Goal: Information Seeking & Learning: Check status

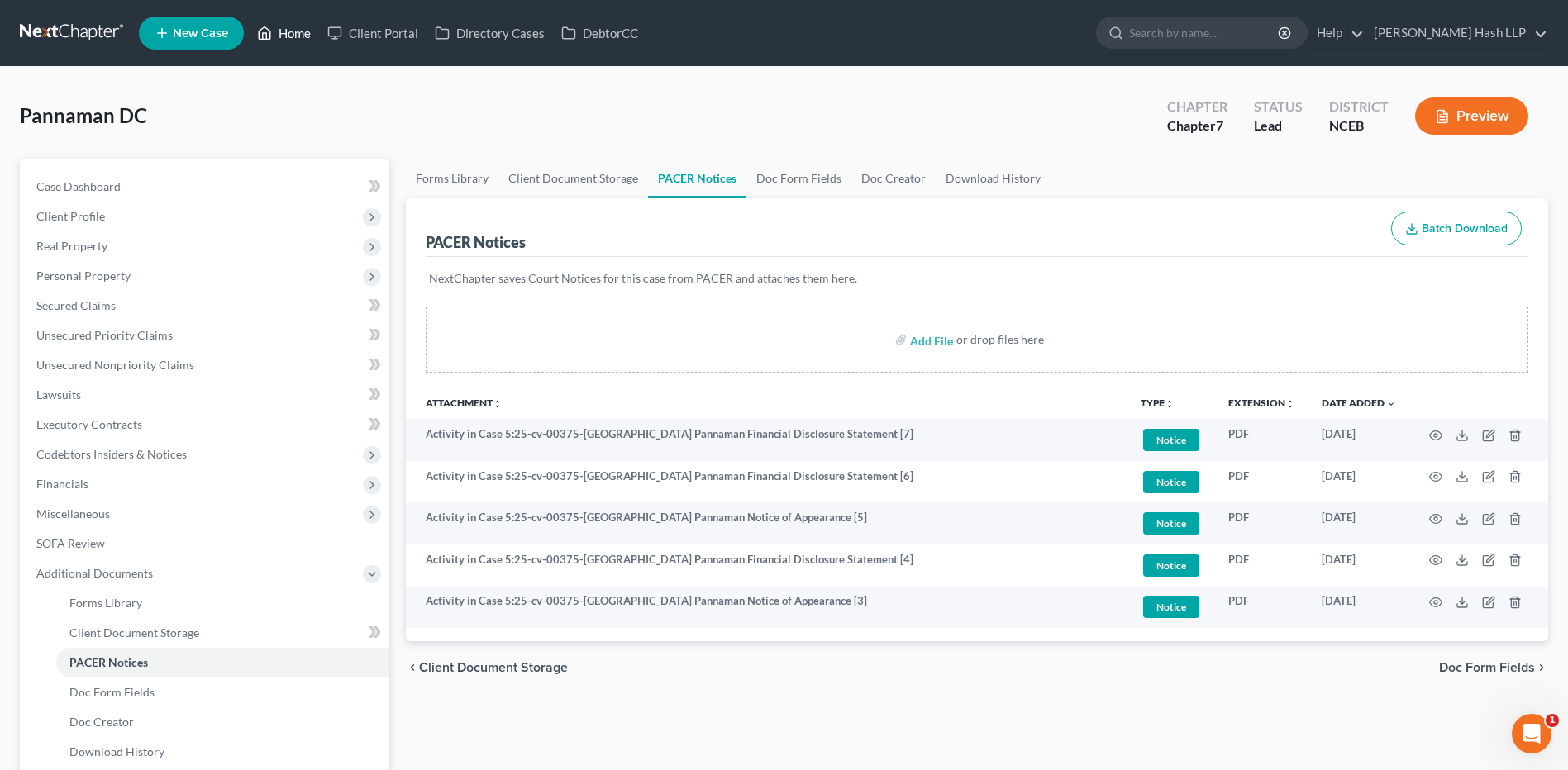
click at [300, 37] on link "Home" at bounding box center [283, 33] width 70 height 30
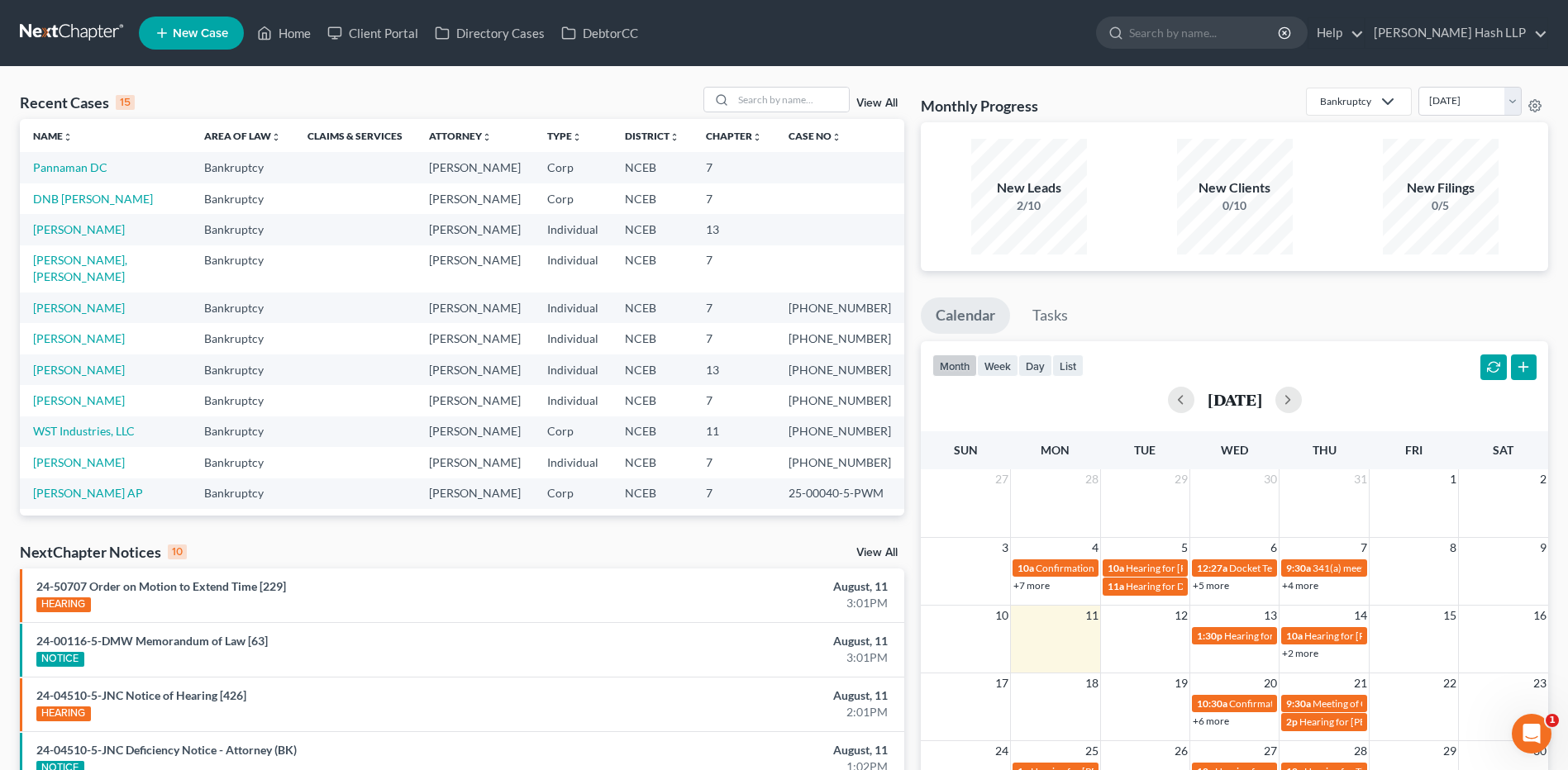
click at [890, 553] on link "View All" at bounding box center [877, 553] width 41 height 12
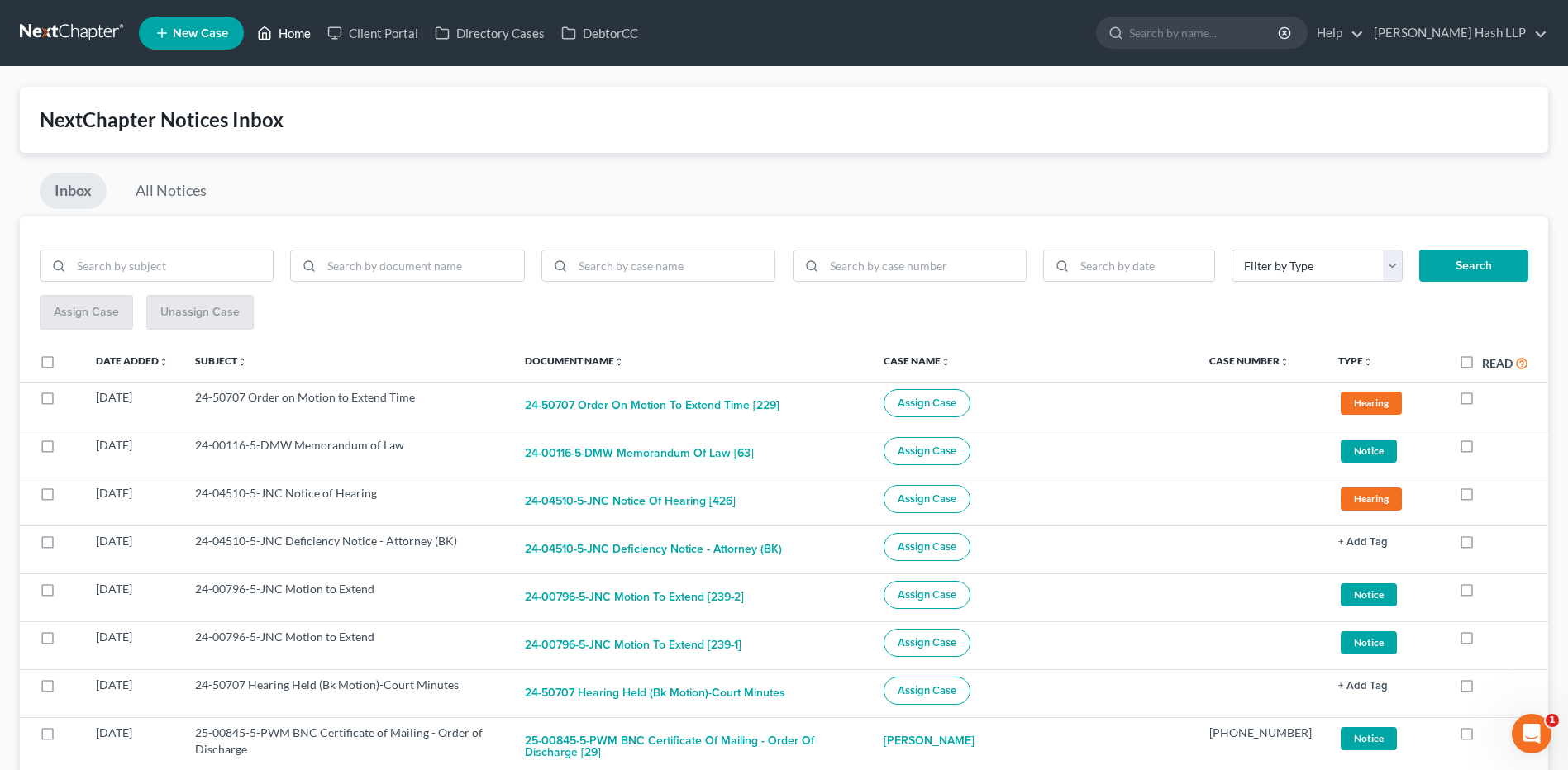
click at [295, 26] on link "Home" at bounding box center [283, 33] width 70 height 30
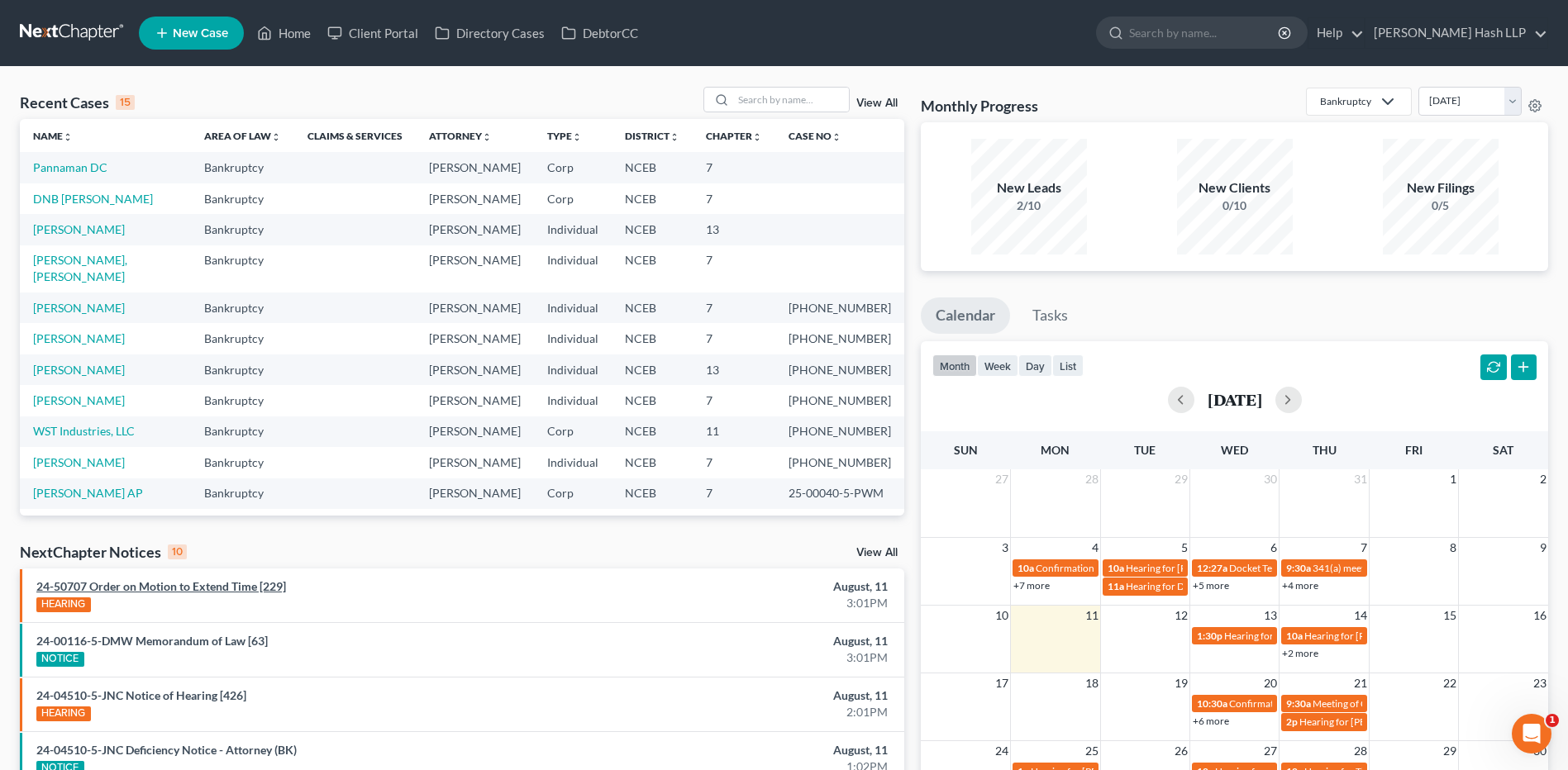
click at [221, 293] on td "Bankruptcy" at bounding box center [242, 269] width 103 height 47
click at [205, 593] on link "24-50707 Order on Motion to Extend Time [229]" at bounding box center [161, 586] width 250 height 14
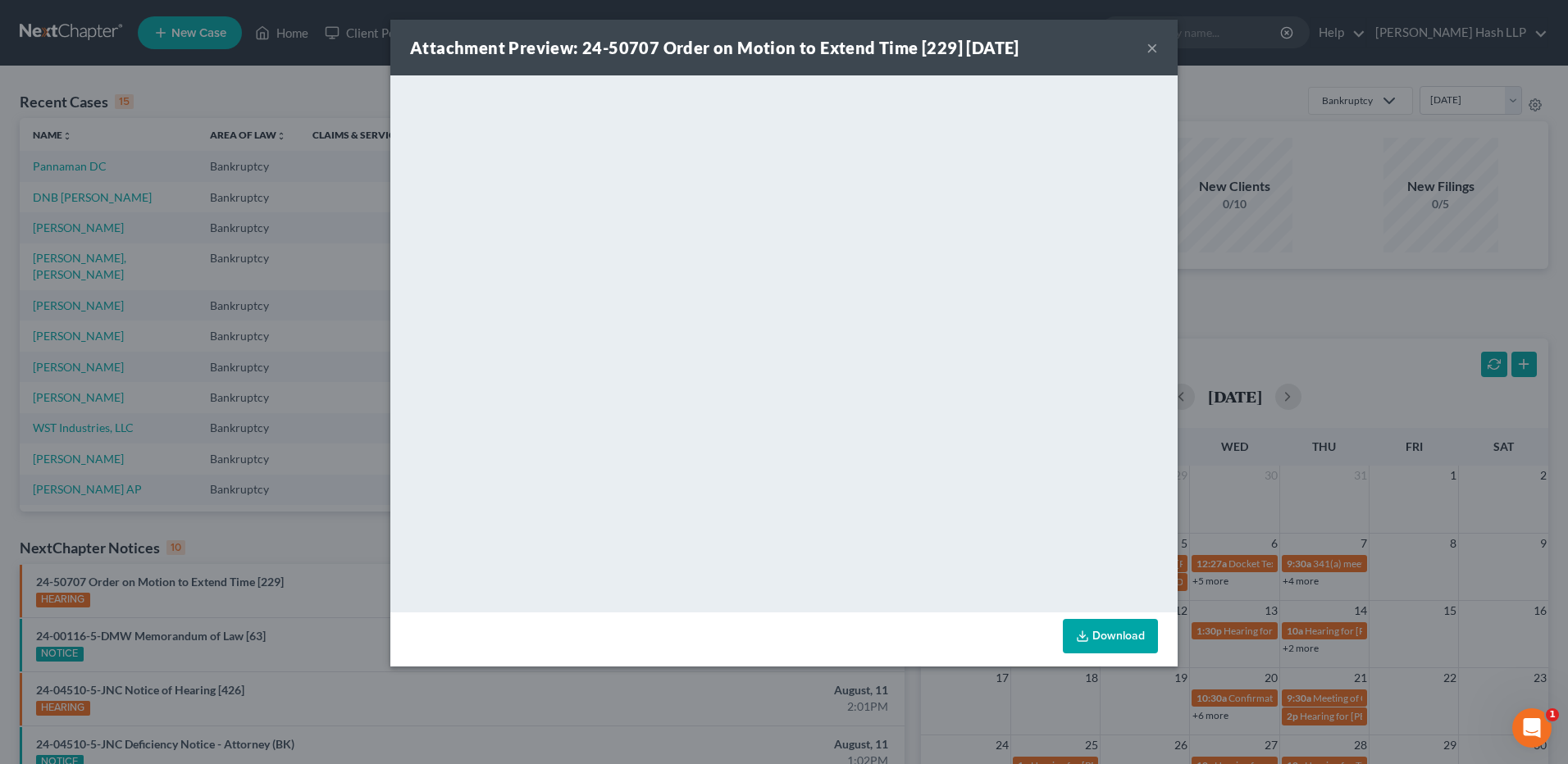
click at [1151, 46] on button "×" at bounding box center [1152, 47] width 11 height 20
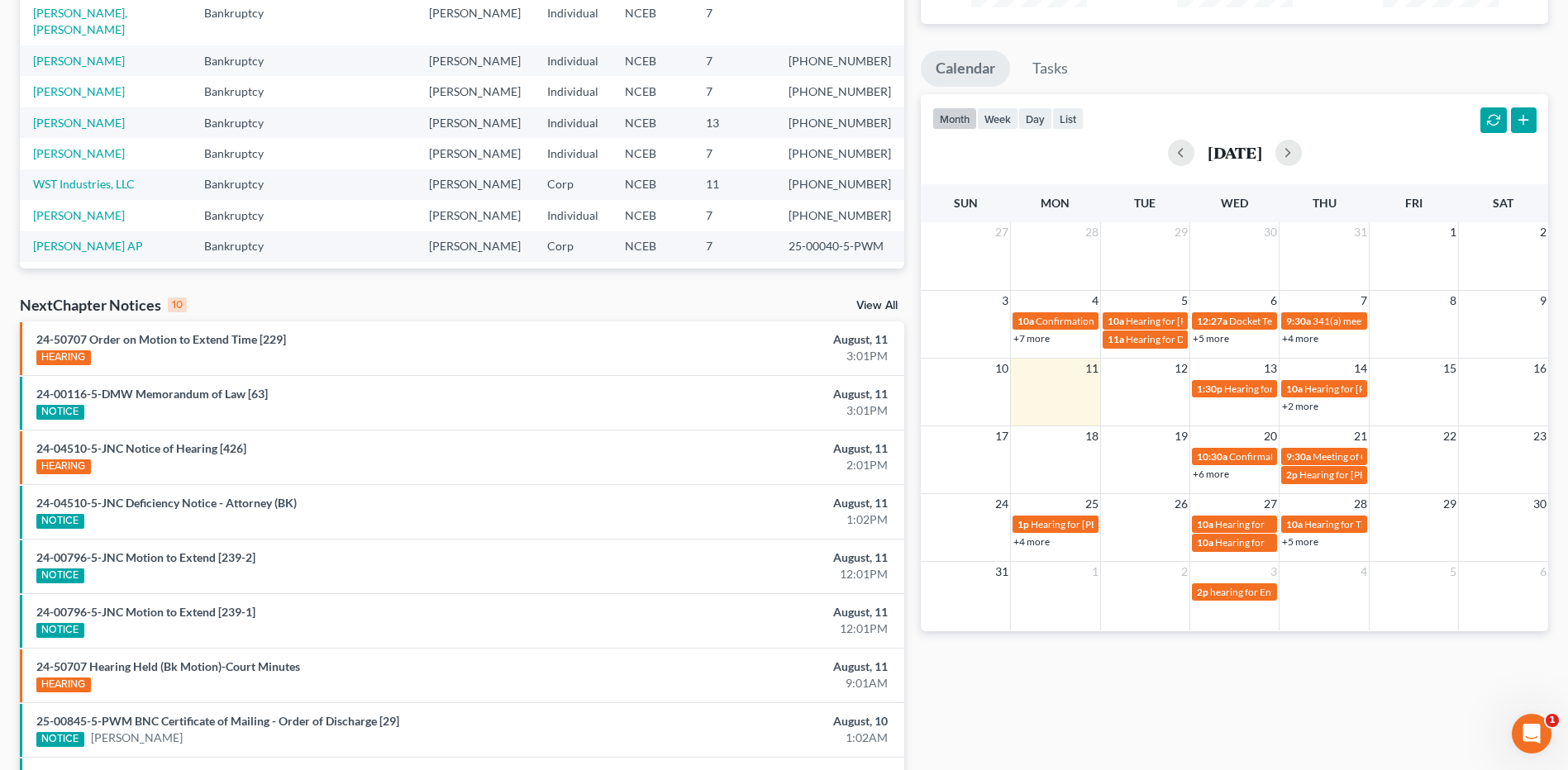
scroll to position [248, 0]
click at [161, 610] on link "24-00796-5-JNC Motion to Extend [239-1]" at bounding box center [146, 611] width 219 height 14
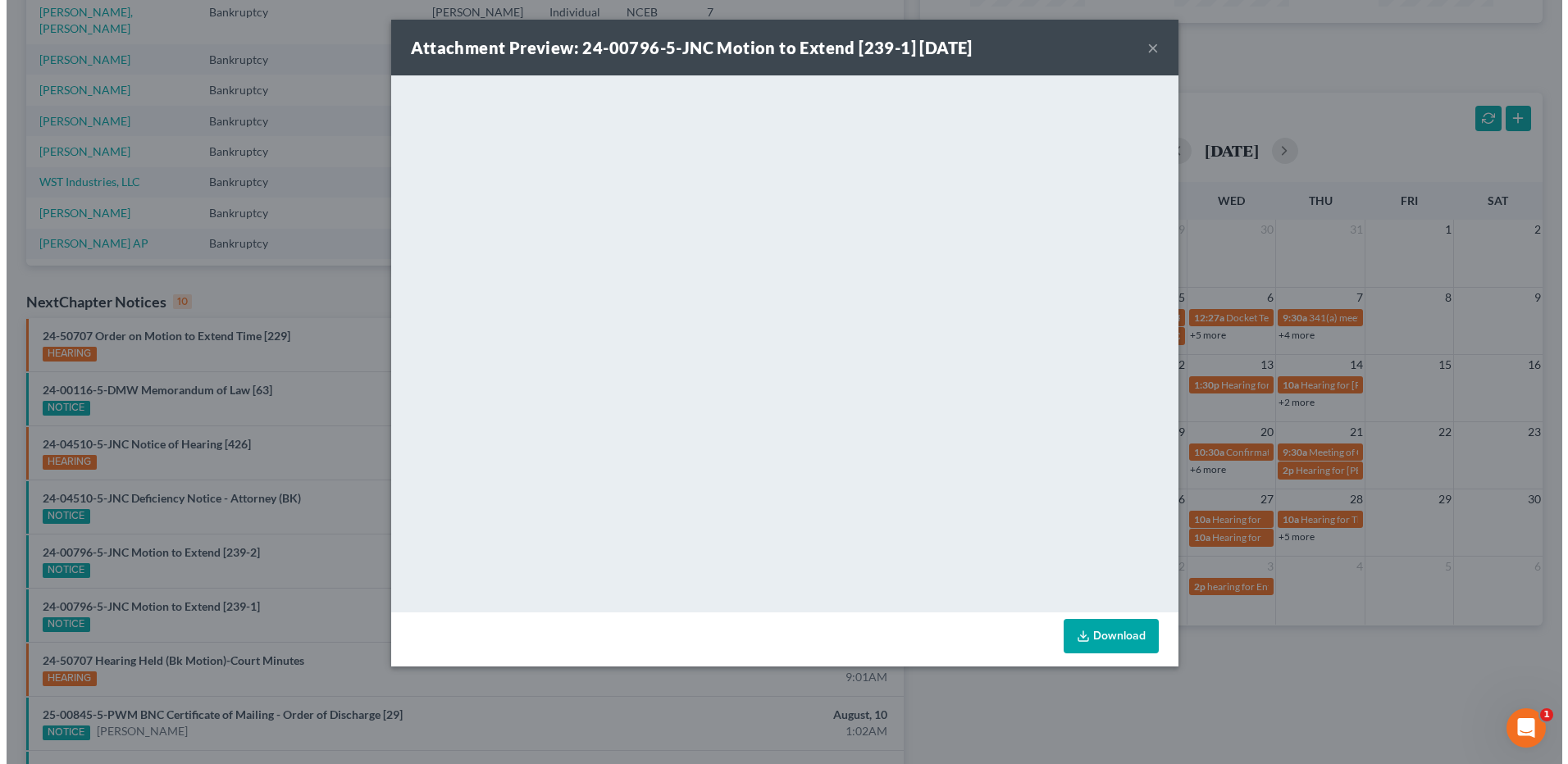
scroll to position [213, 0]
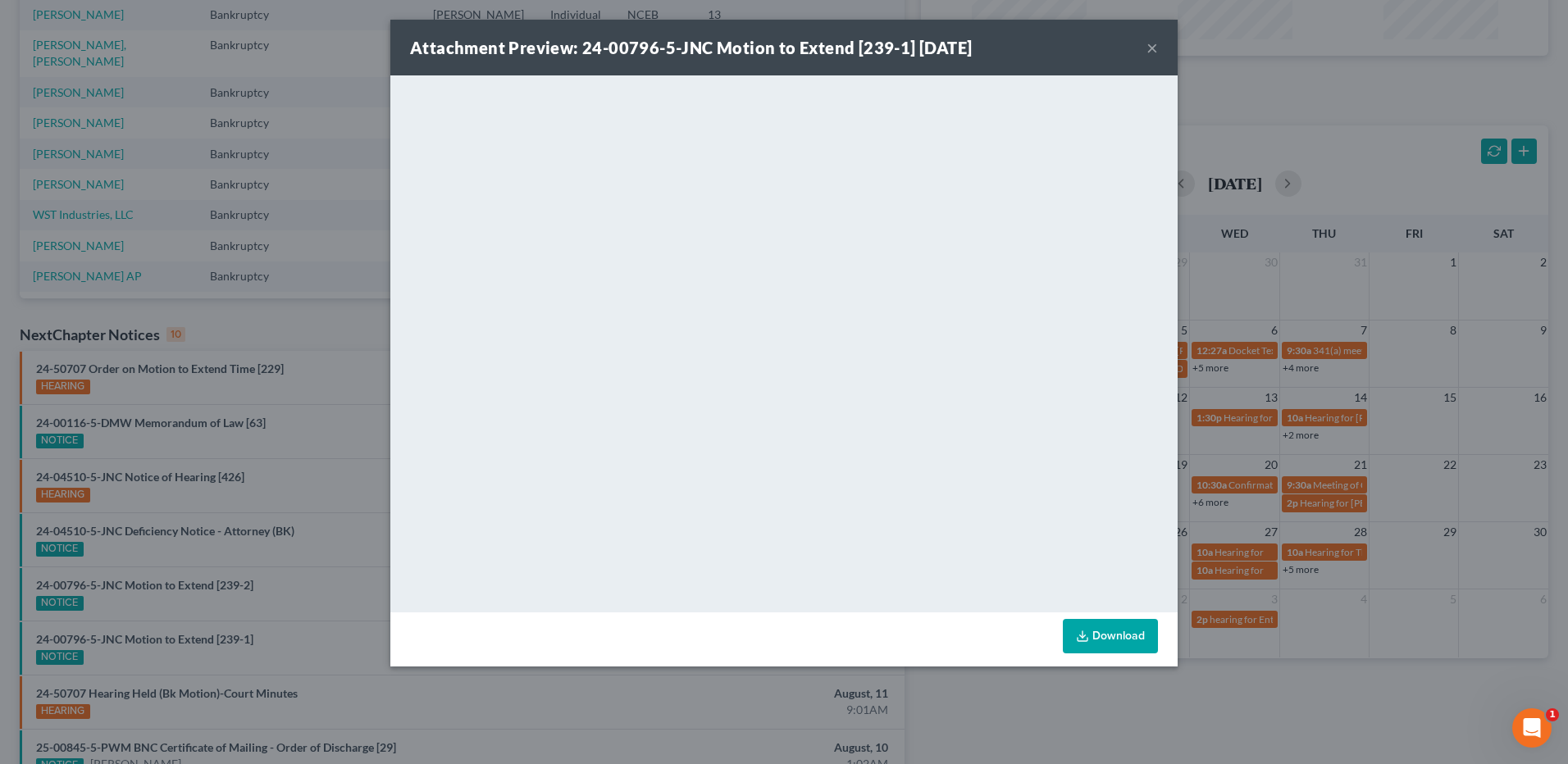
click at [1150, 53] on button "×" at bounding box center [1152, 47] width 11 height 20
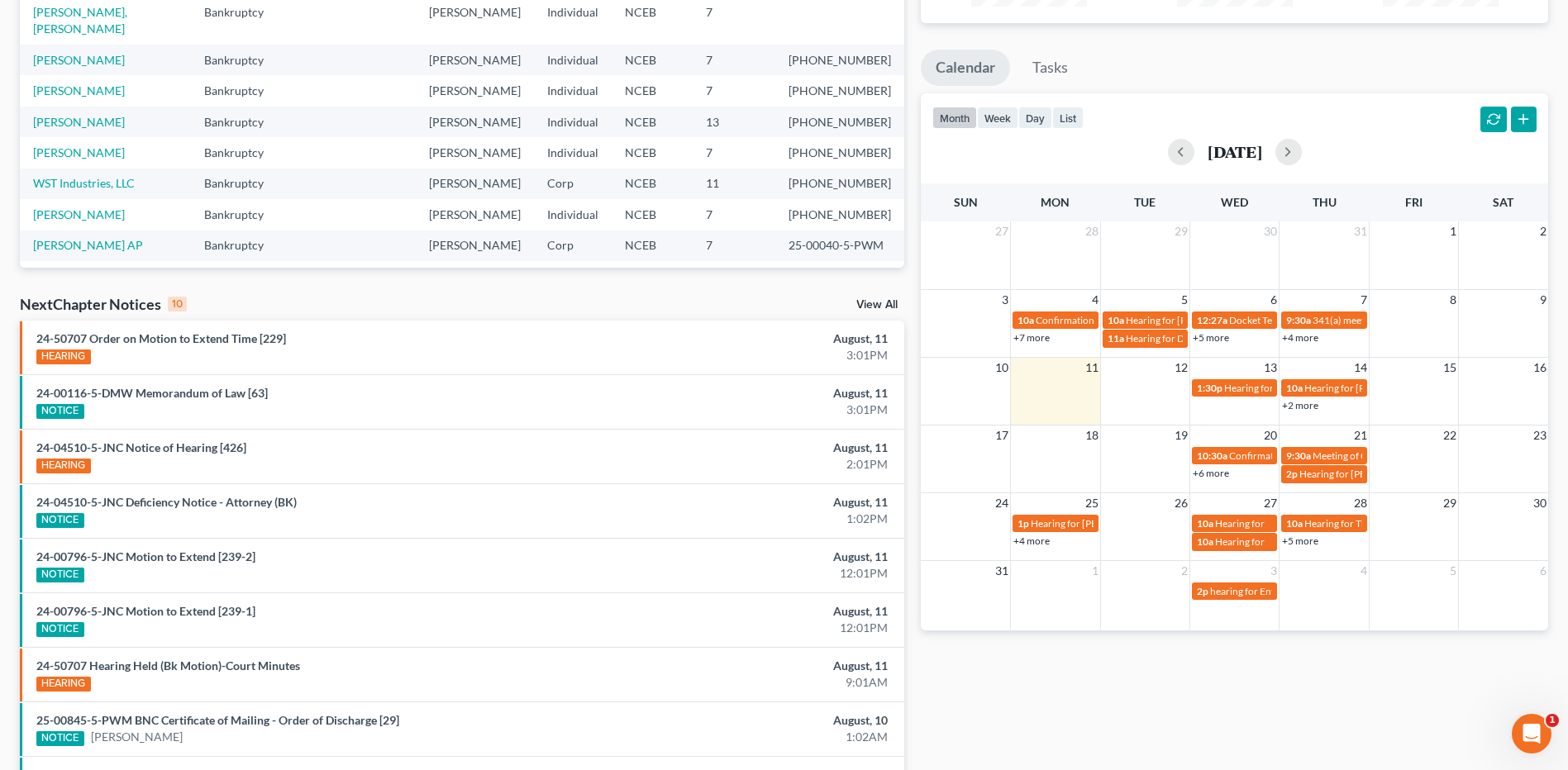
scroll to position [331, 0]
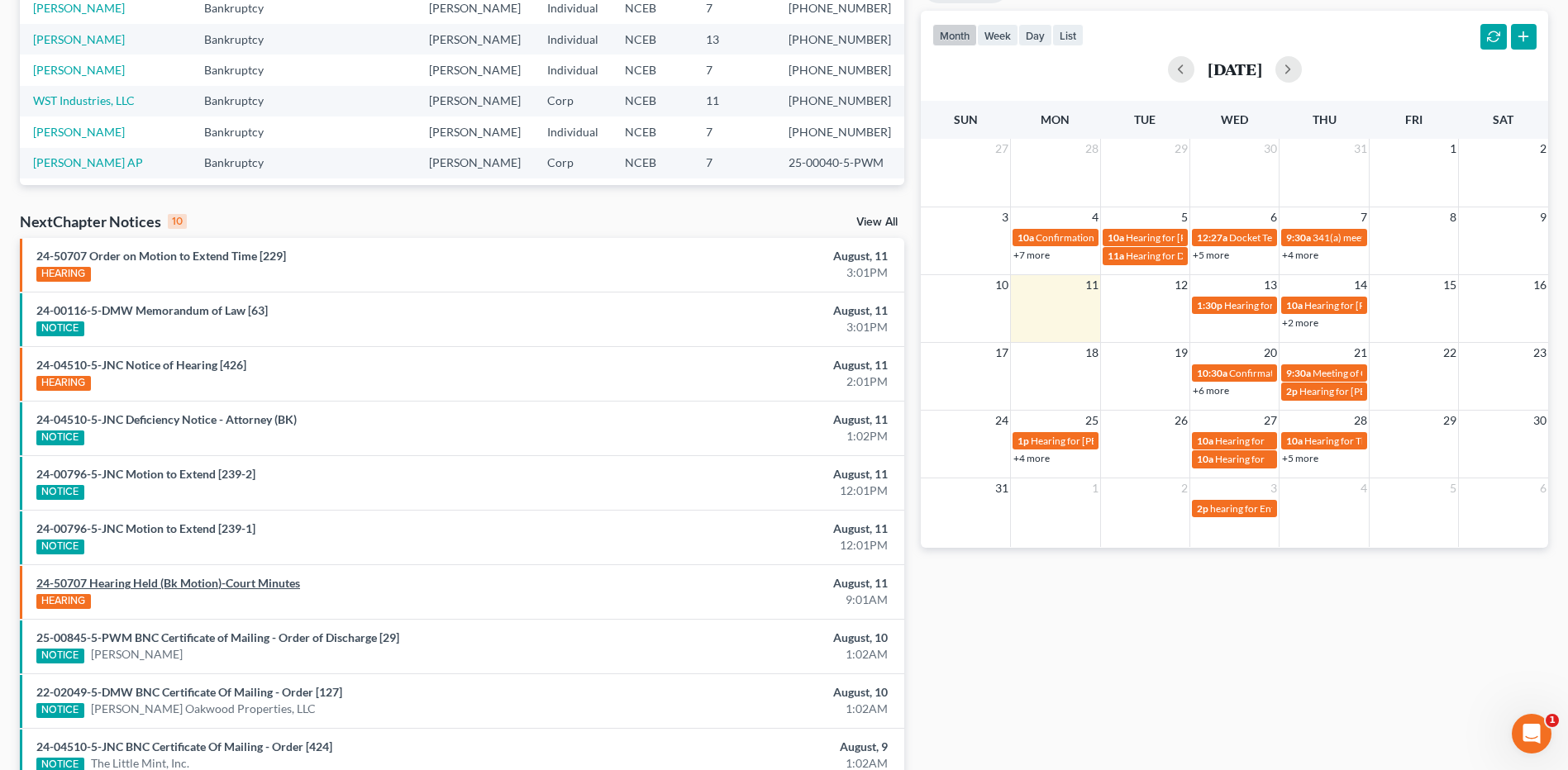
click at [159, 589] on link "24-50707 Hearing Held (Bk Motion)-Court Minutes" at bounding box center [169, 583] width 264 height 14
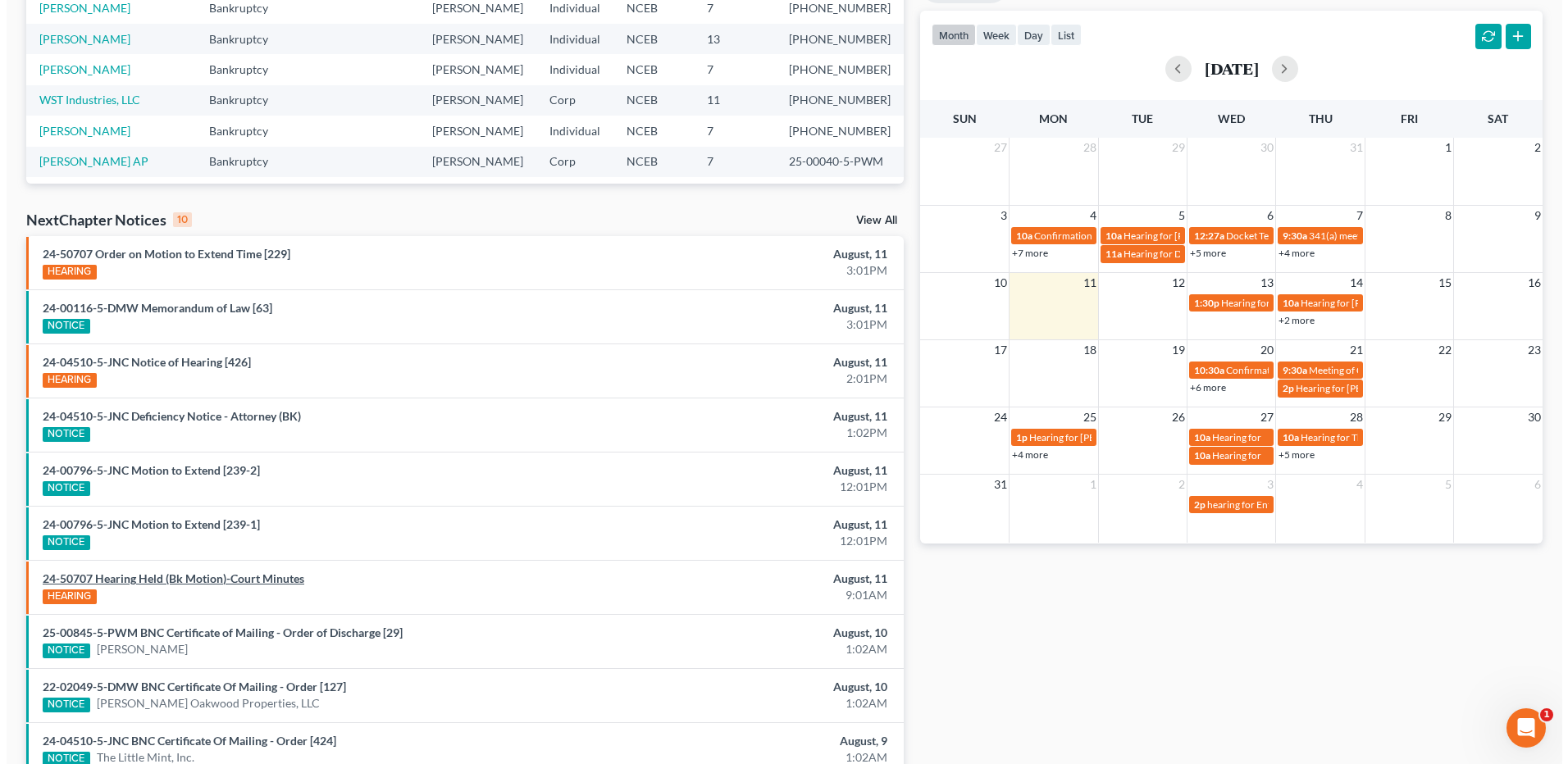
scroll to position [279, 0]
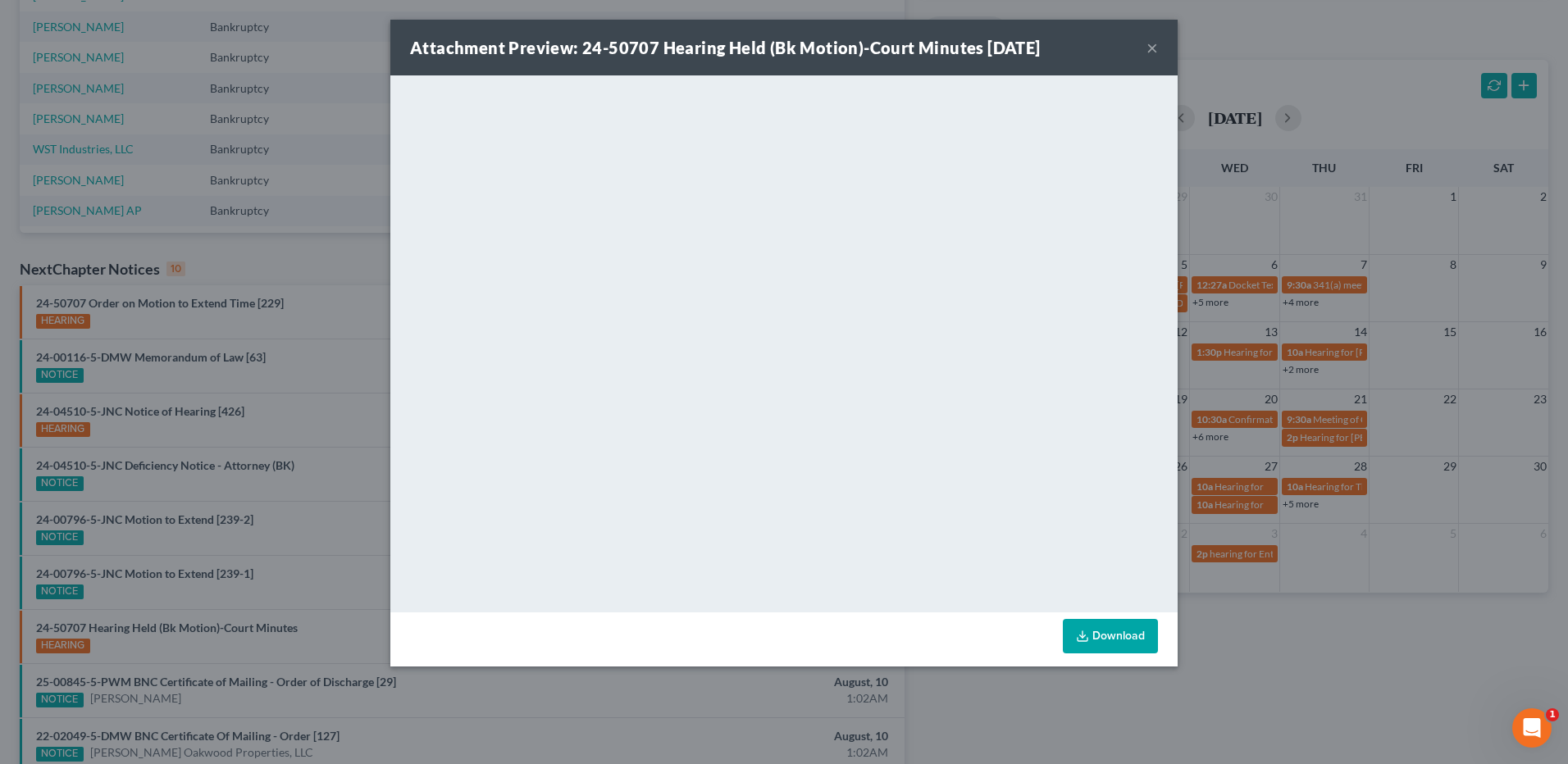
click at [1146, 44] on button "×" at bounding box center [1152, 47] width 11 height 20
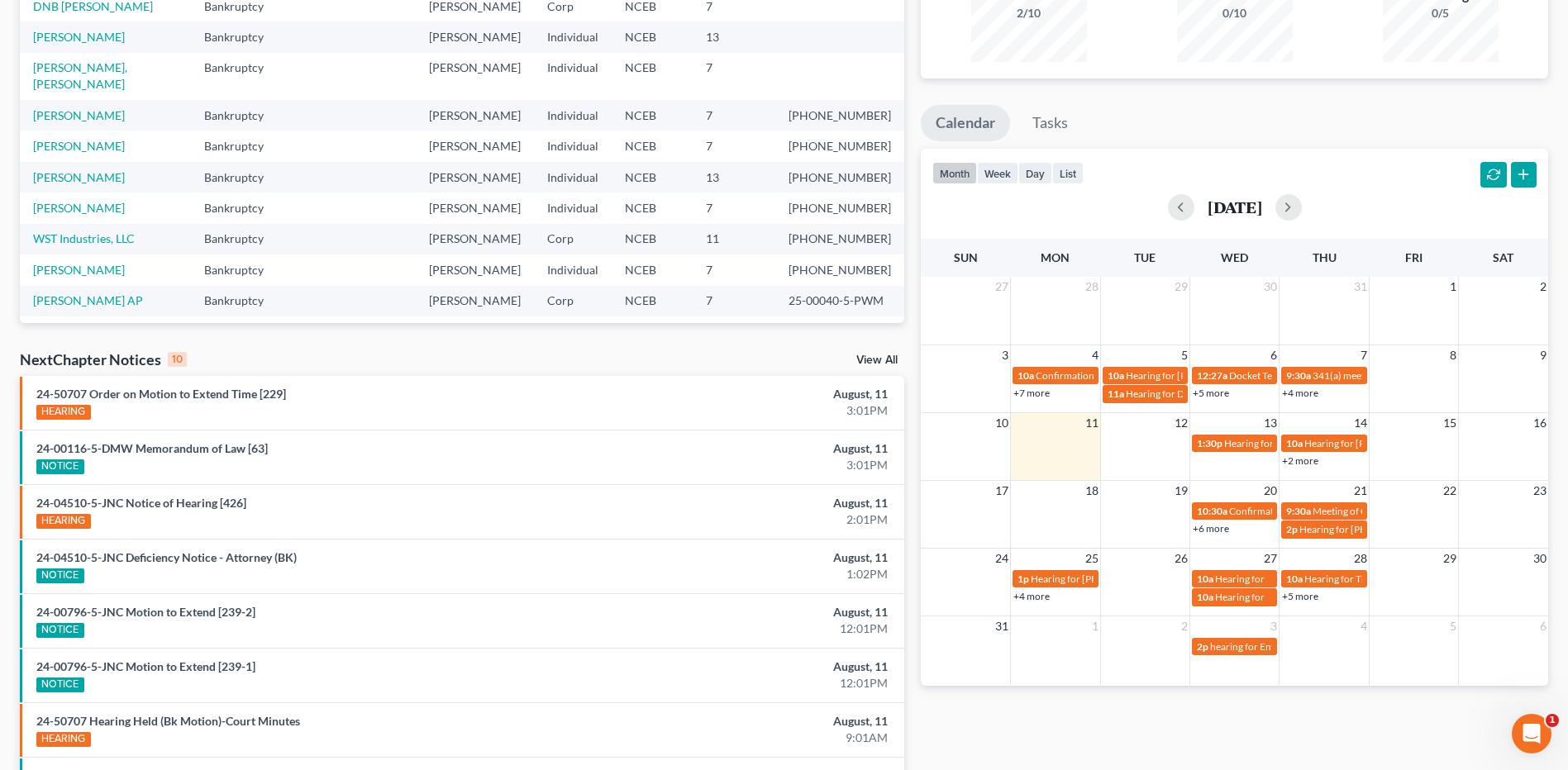
scroll to position [16, 0]
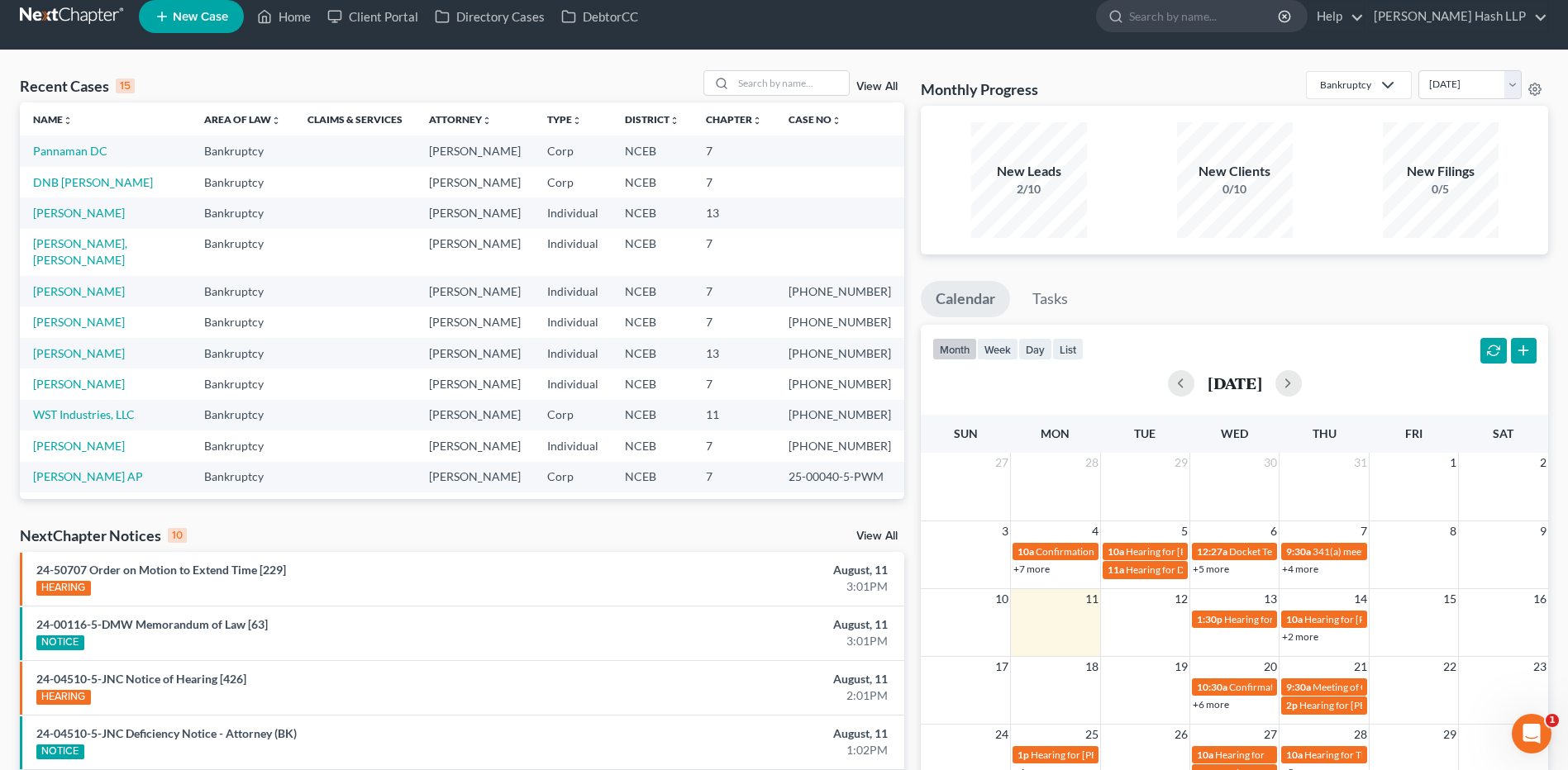
click at [883, 538] on link "View All" at bounding box center [877, 537] width 41 height 12
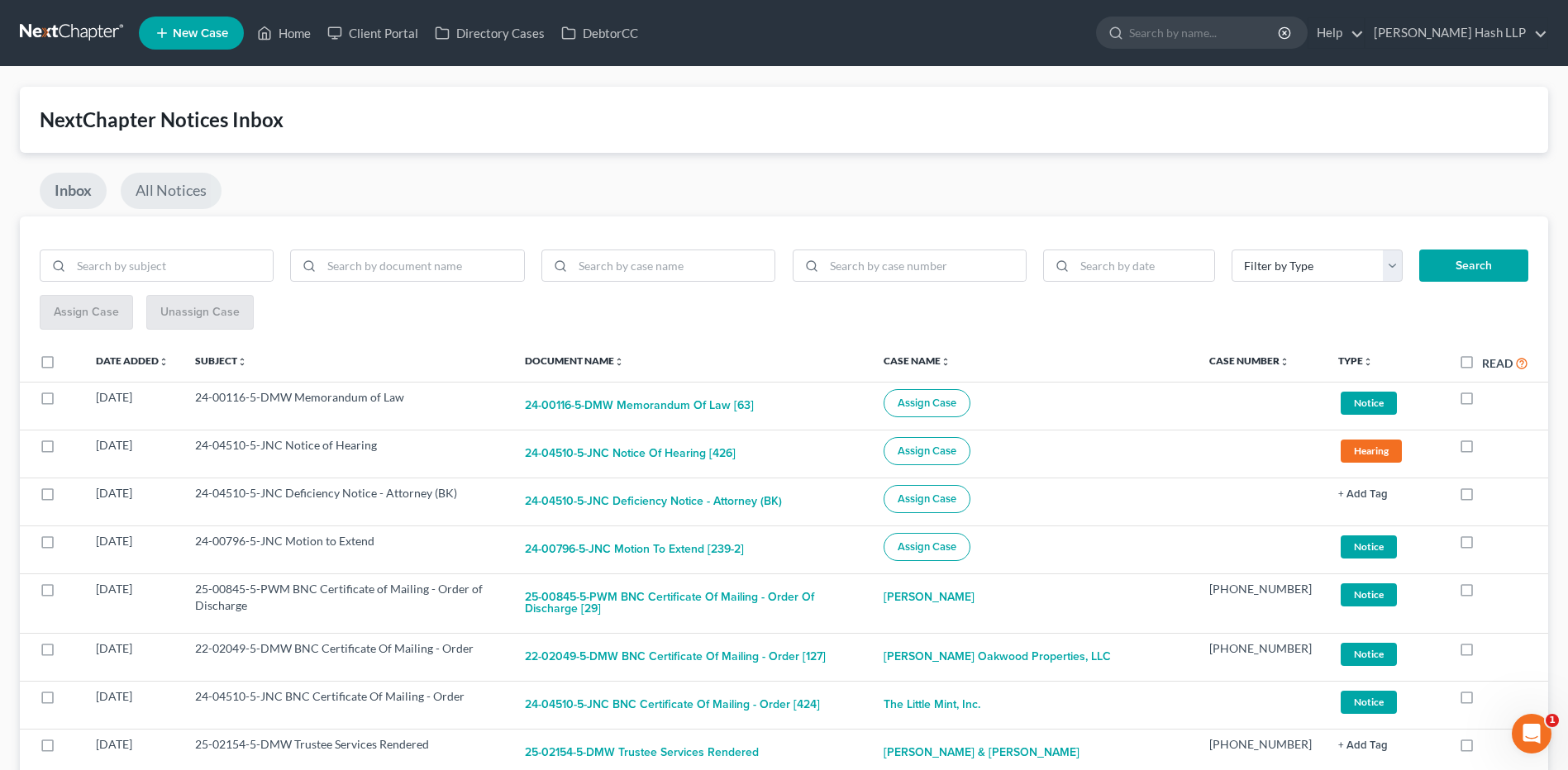
click at [168, 188] on link "All Notices" at bounding box center [171, 191] width 101 height 37
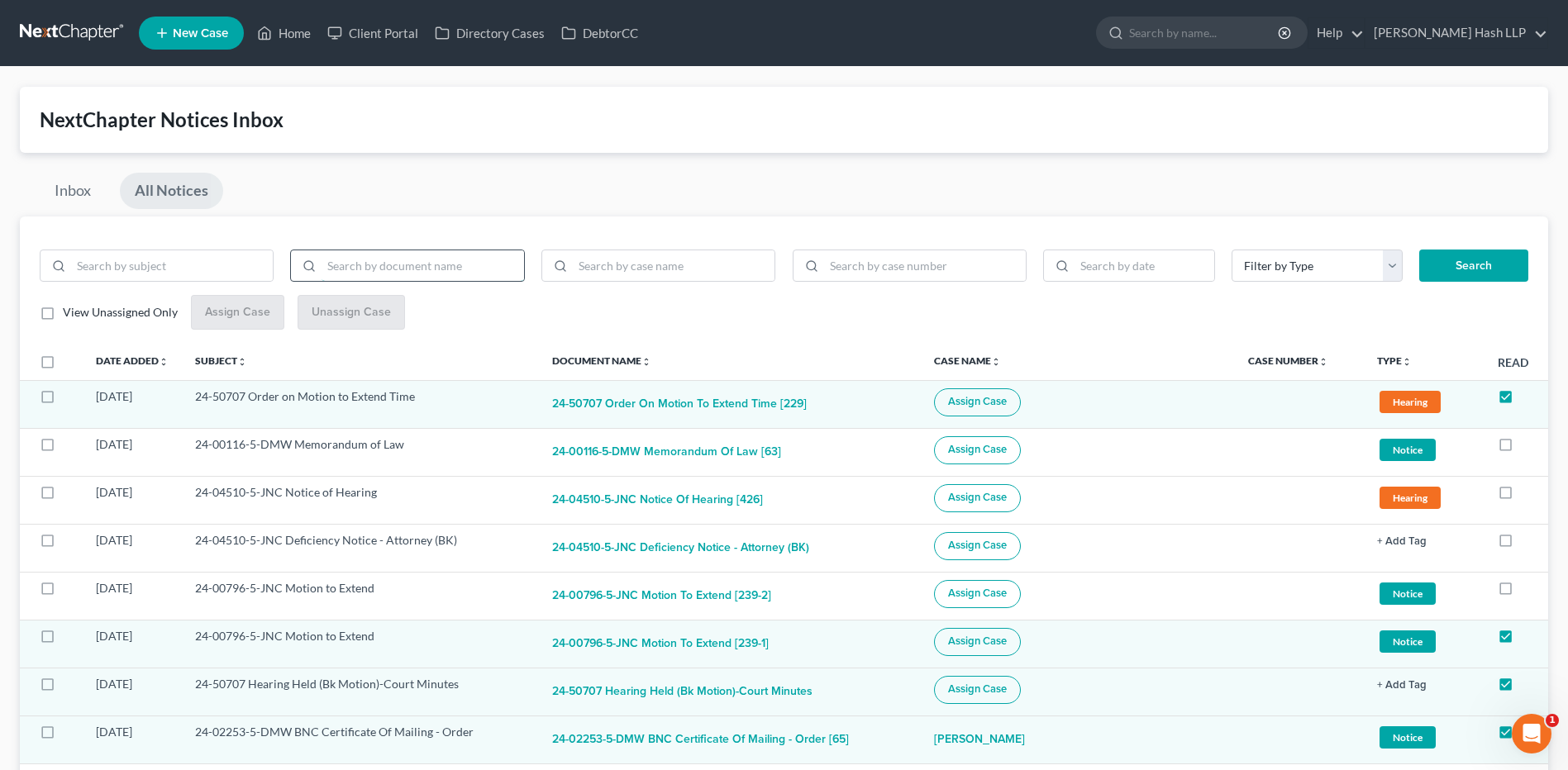
click at [375, 262] on input "search" at bounding box center [422, 266] width 201 height 32
type input "continue"
click at [1420, 250] on button "Search" at bounding box center [1474, 266] width 109 height 33
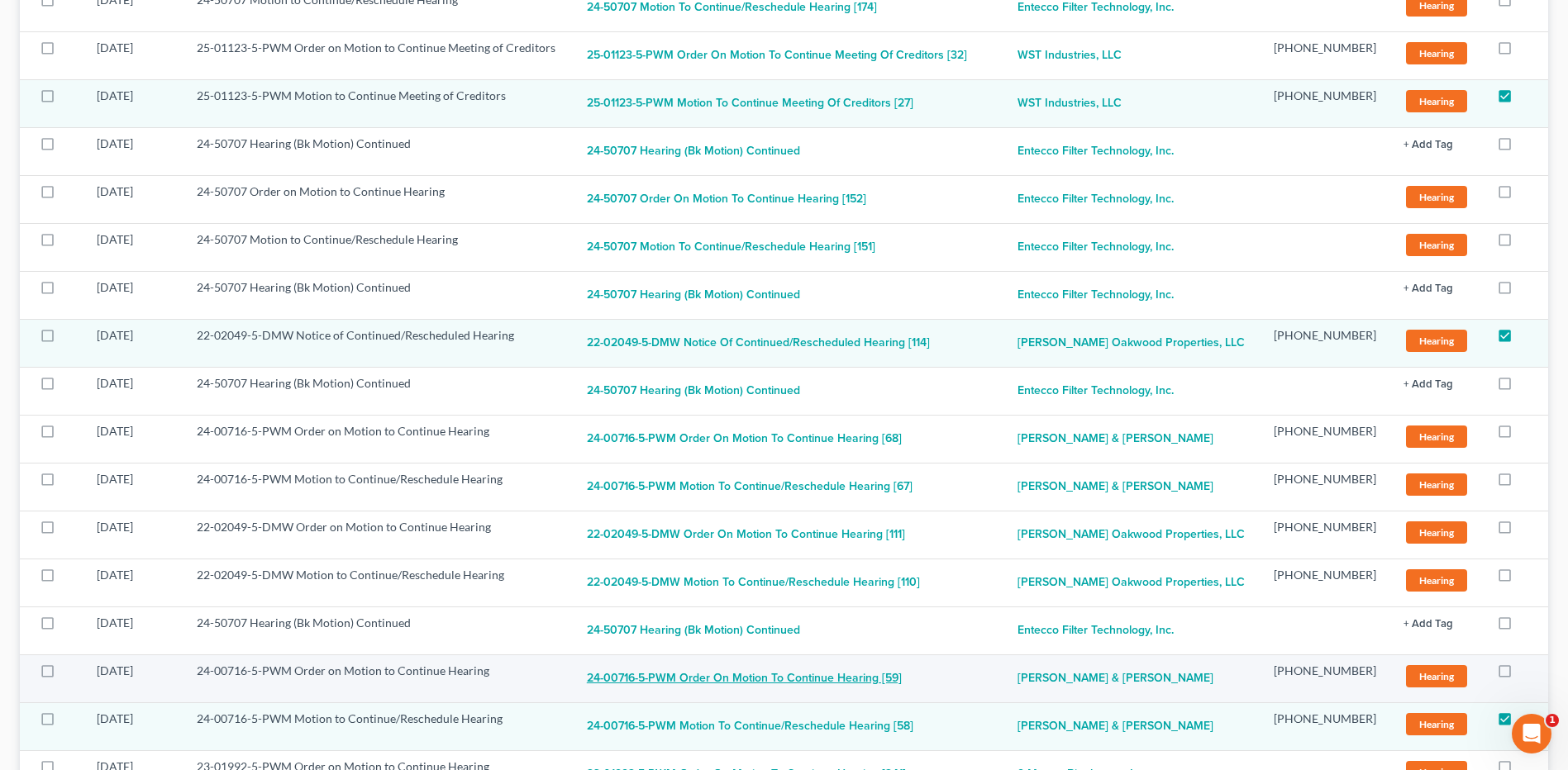
scroll to position [2398, 0]
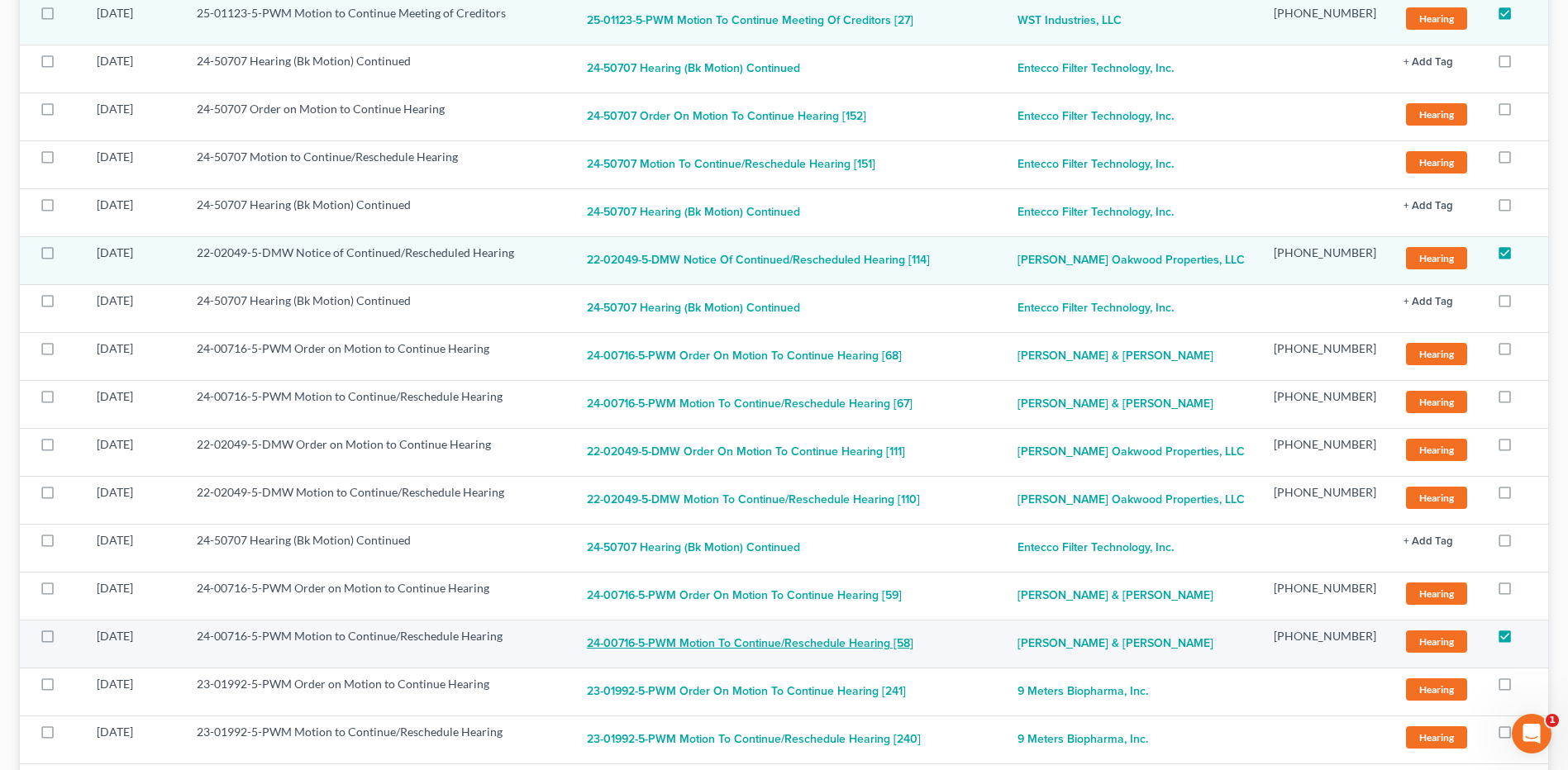
click at [732, 646] on button "24-00716-5-PWM Motion to Continue/Reschedule Hearing [58]" at bounding box center [750, 645] width 327 height 33
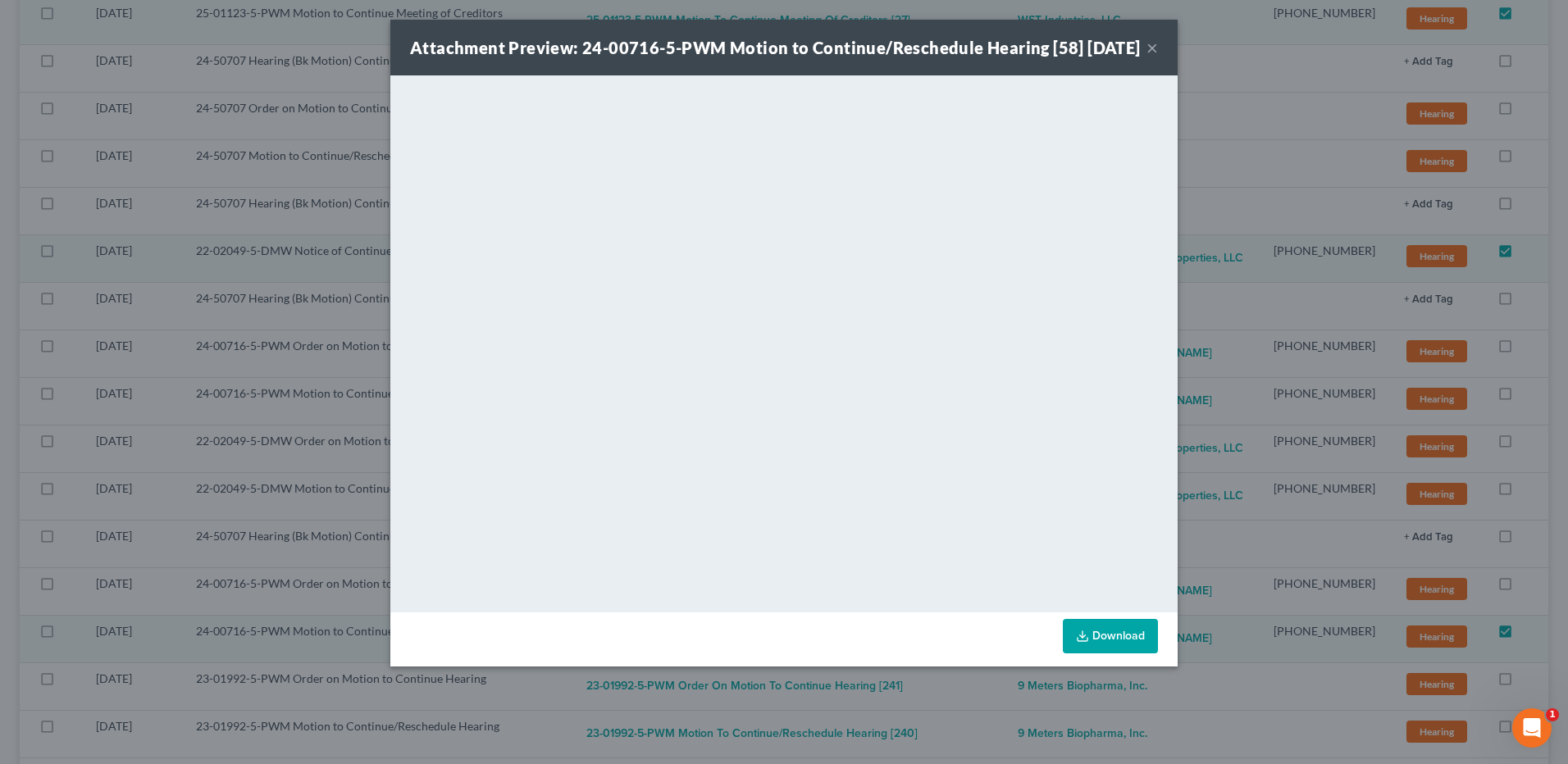
click at [1152, 55] on button "×" at bounding box center [1152, 47] width 11 height 20
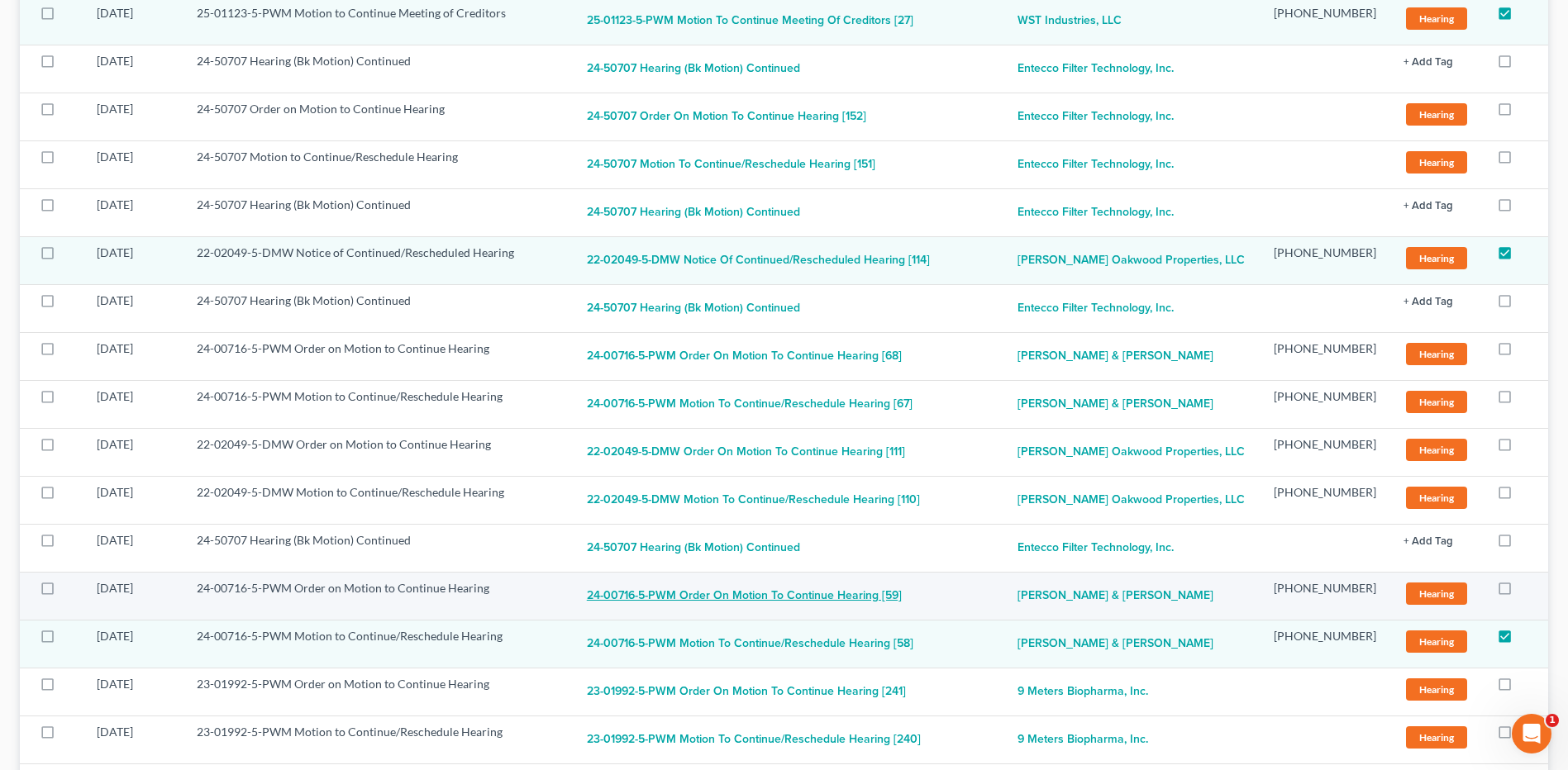
click at [829, 595] on button "24-00716-5-PWM Order on Motion to Continue Hearing [59]" at bounding box center [744, 597] width 315 height 33
checkbox input "true"
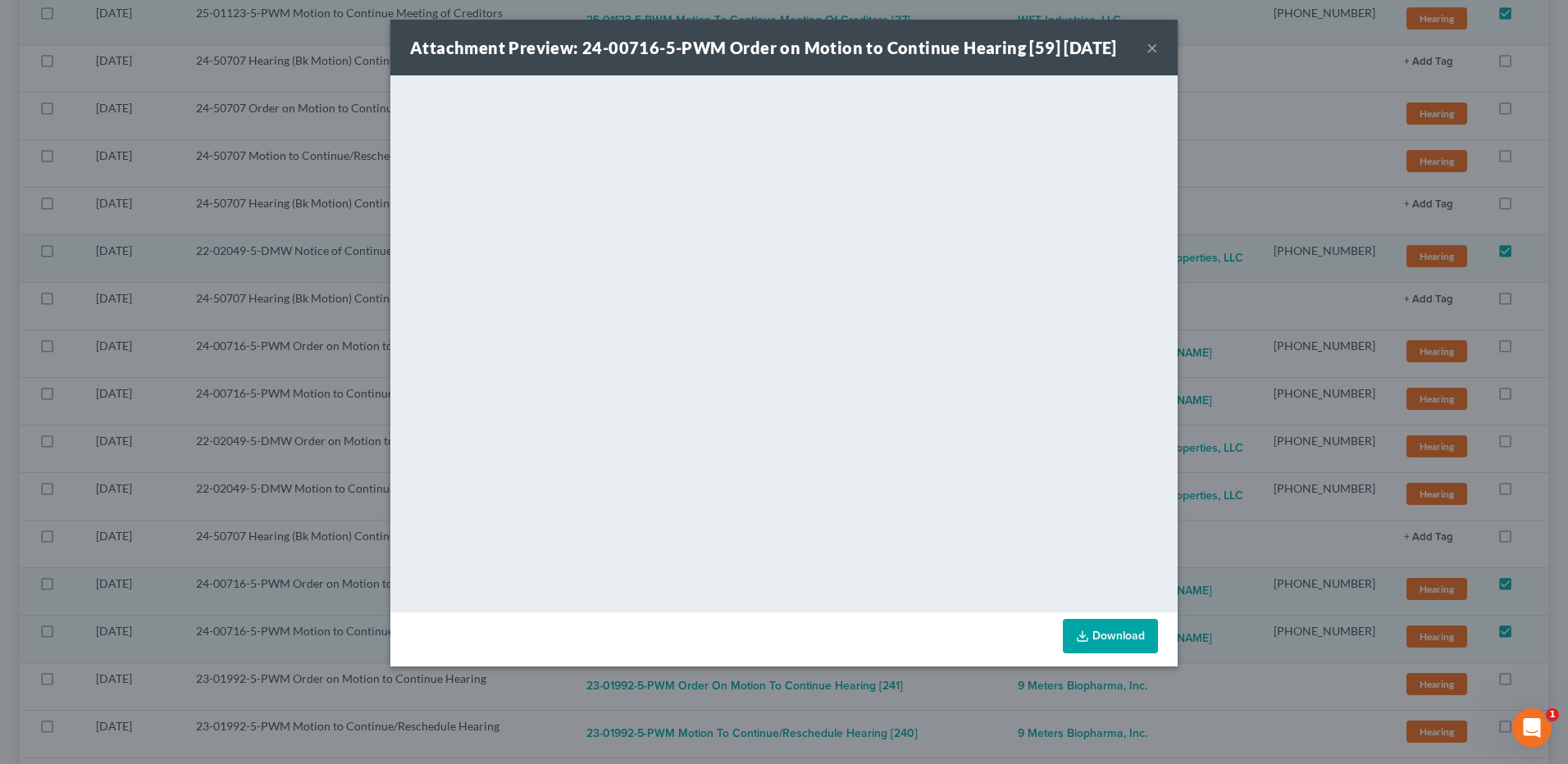
click at [1152, 57] on button "×" at bounding box center [1152, 47] width 11 height 20
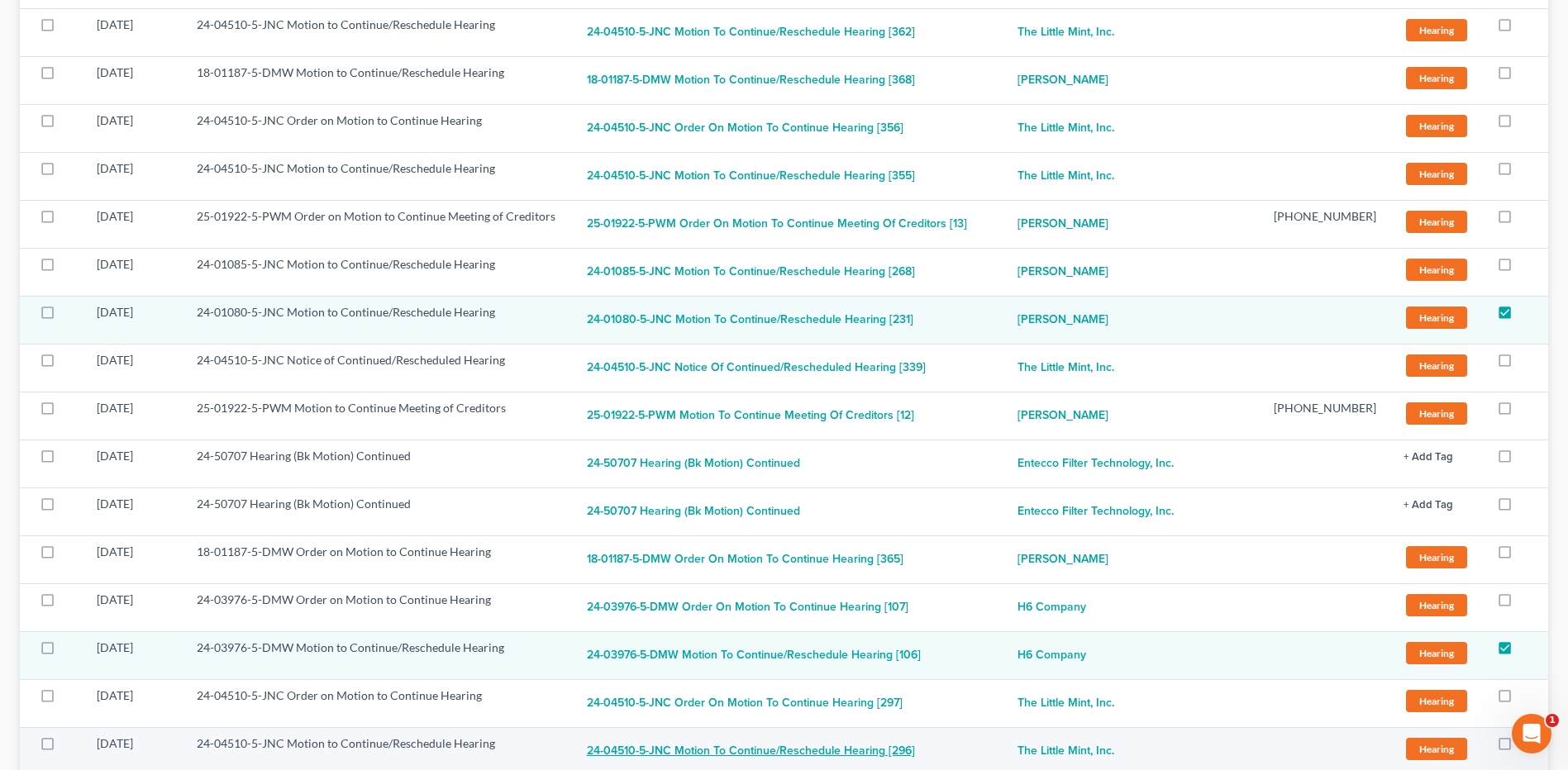
scroll to position [1488, 0]
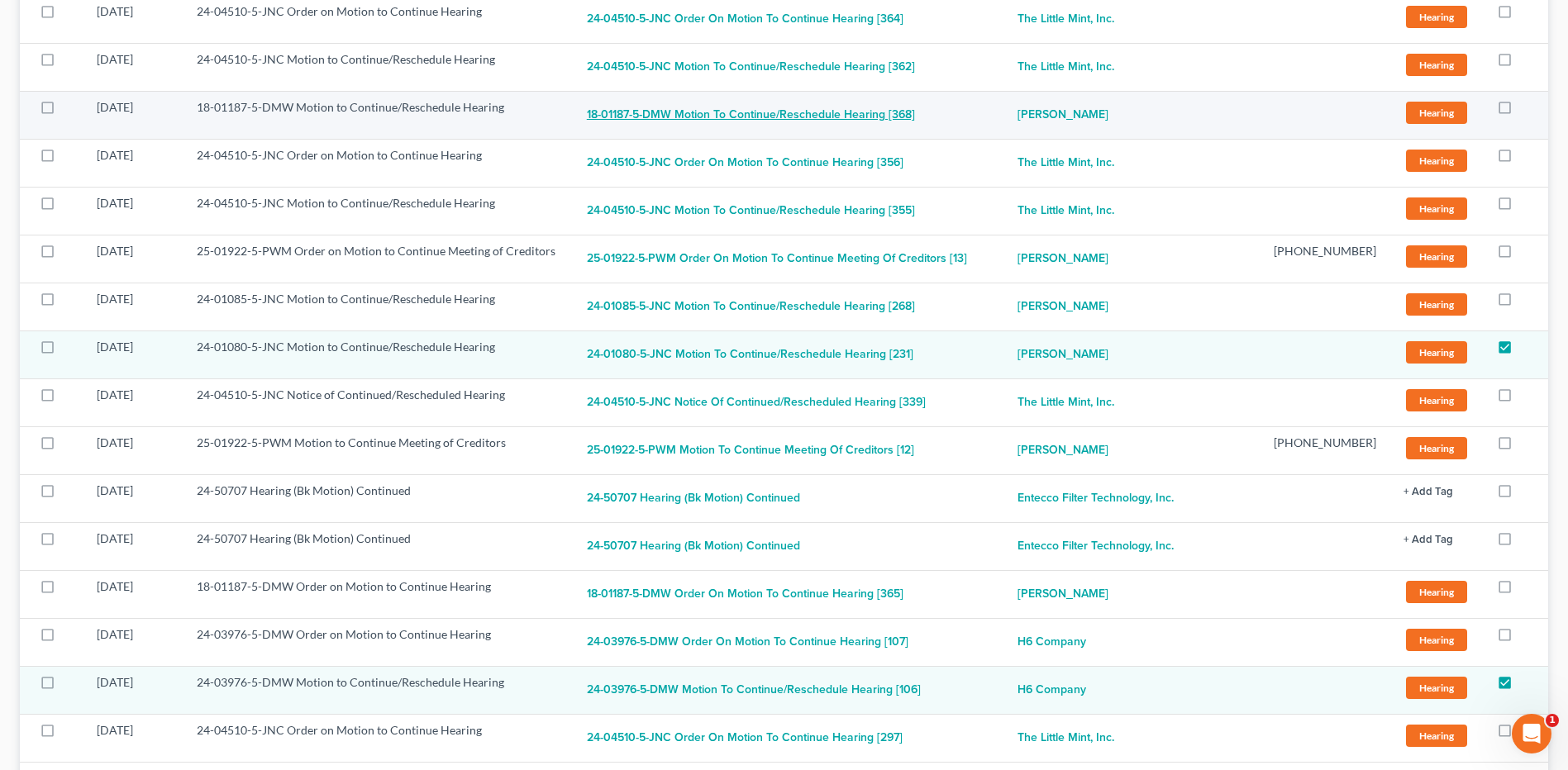
click at [714, 115] on button "18-01187-5-DMW Motion to Continue/Reschedule Hearing [368]" at bounding box center [751, 116] width 329 height 33
checkbox input "true"
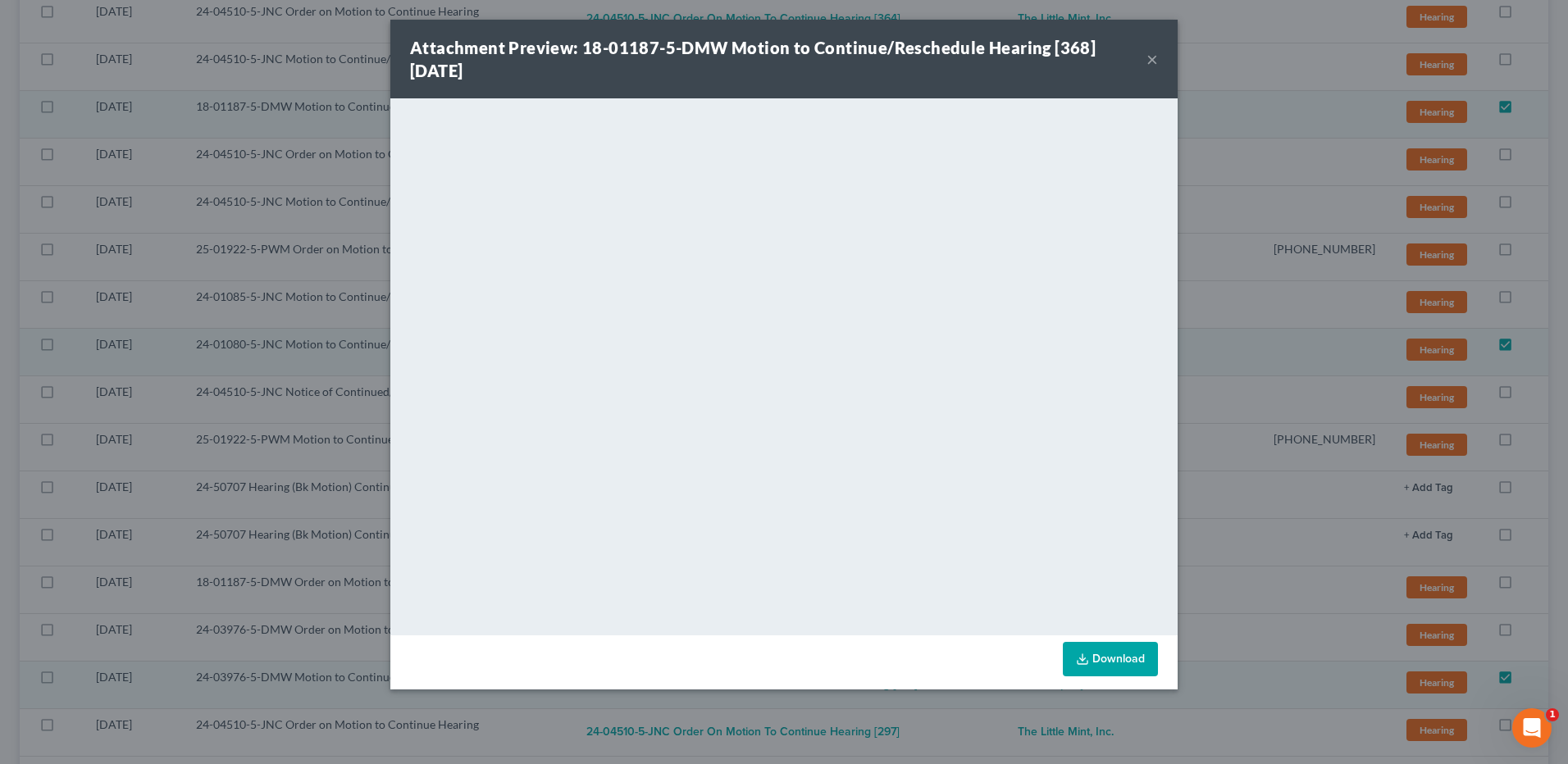
click at [1146, 59] on button "×" at bounding box center [1152, 58] width 11 height 20
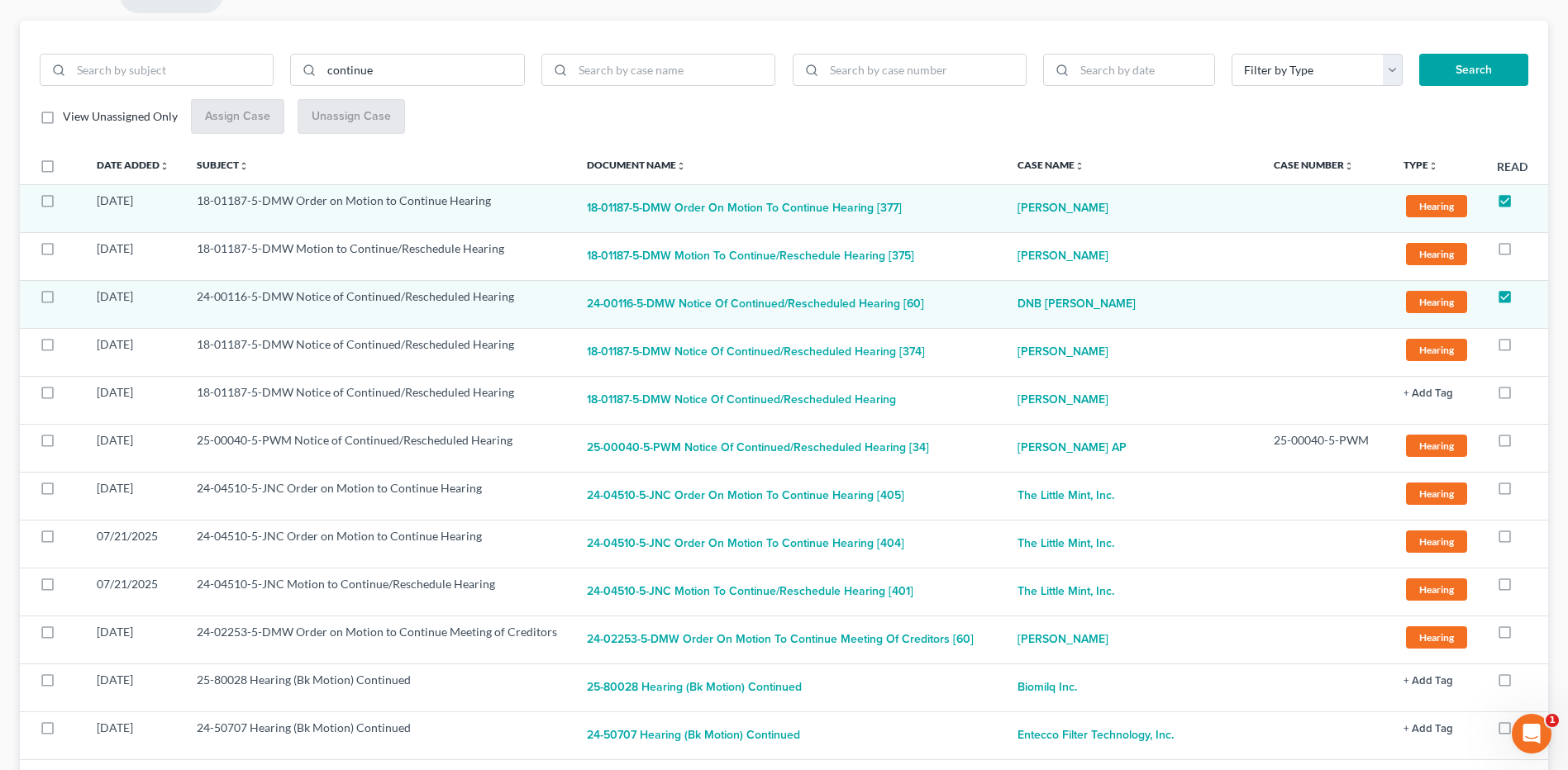
scroll to position [0, 0]
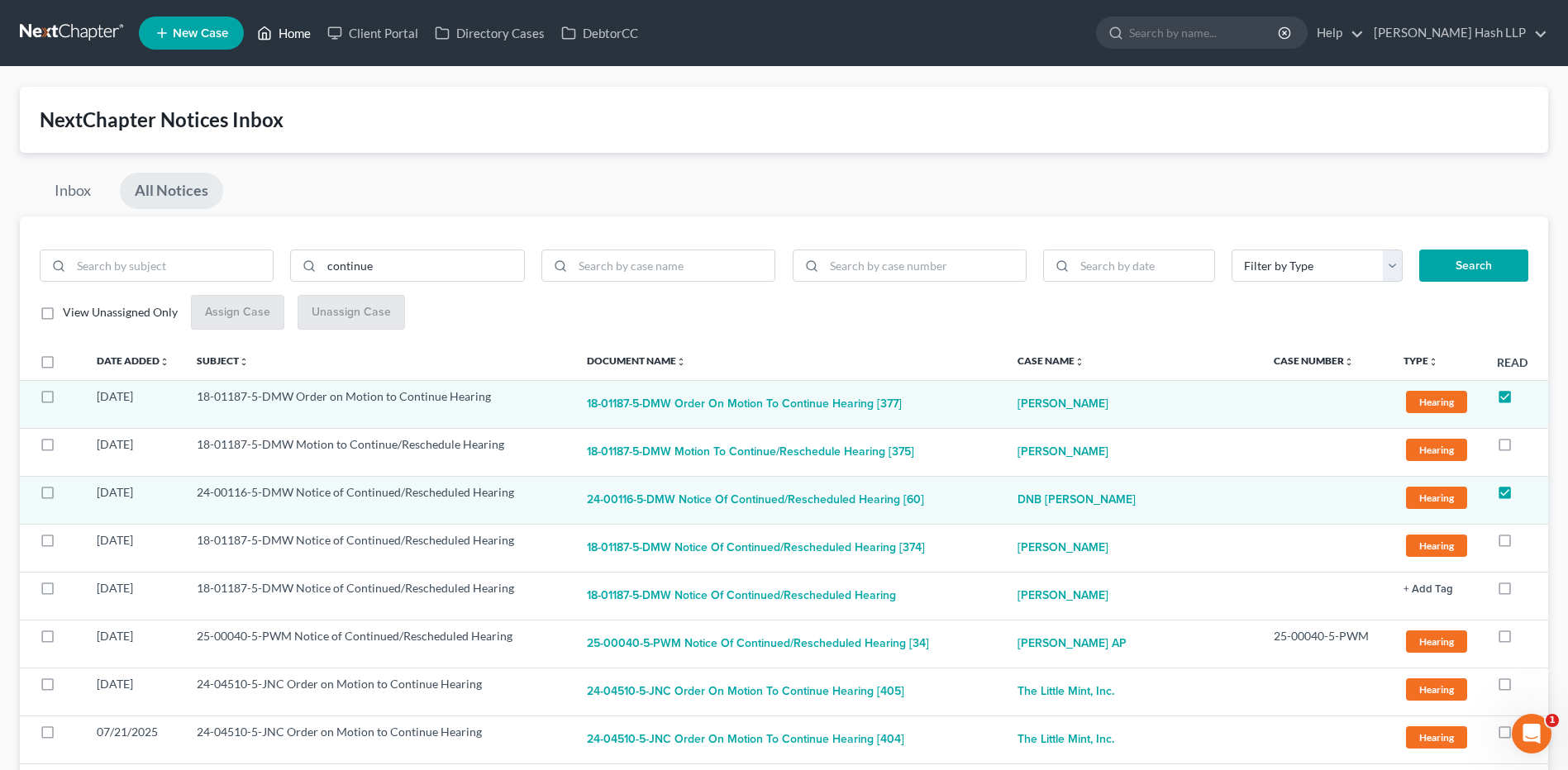
click at [295, 31] on link "Home" at bounding box center [283, 33] width 70 height 30
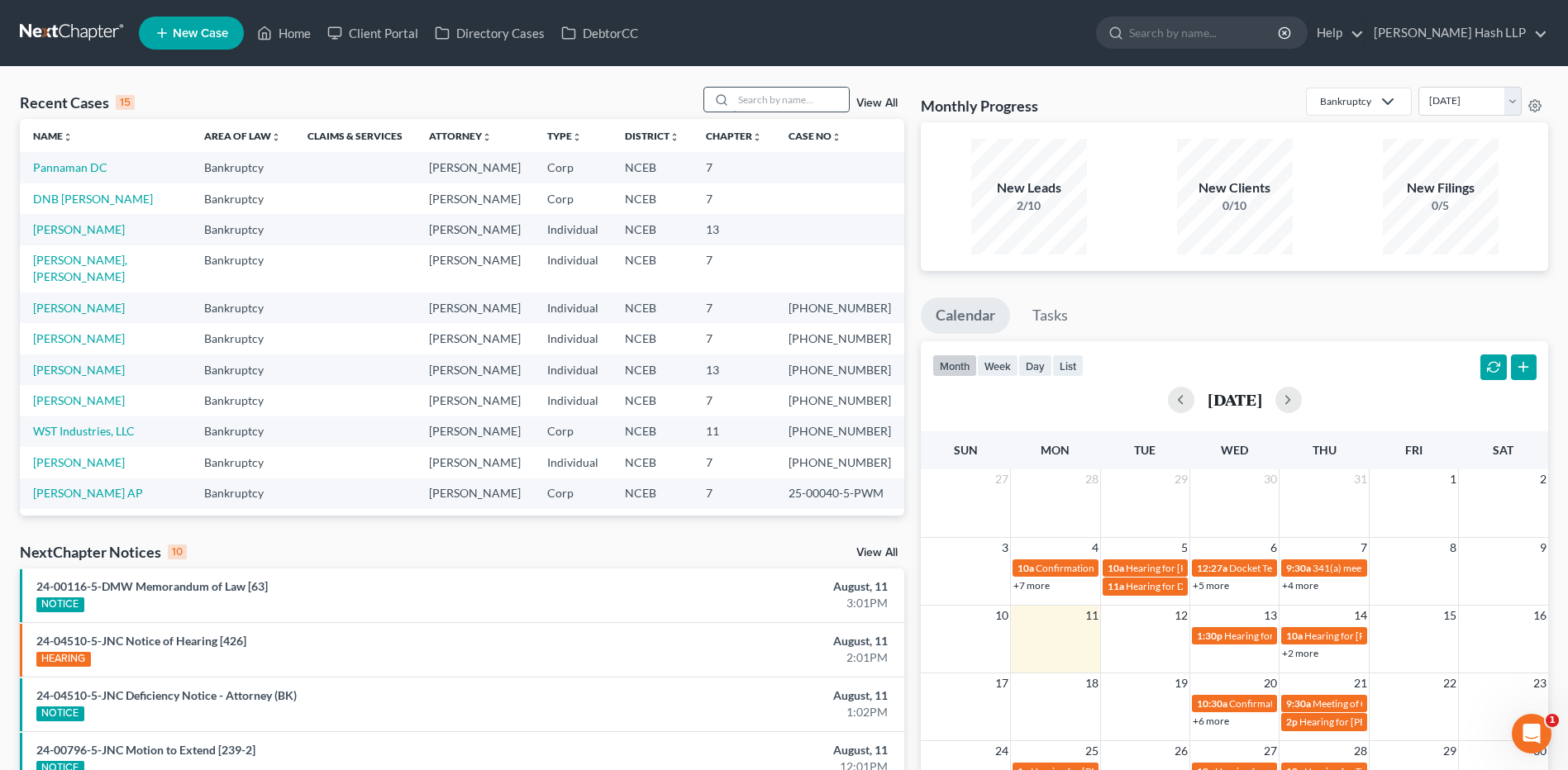
click at [770, 103] on input "search" at bounding box center [791, 99] width 116 height 24
type input "[PERSON_NAME]"
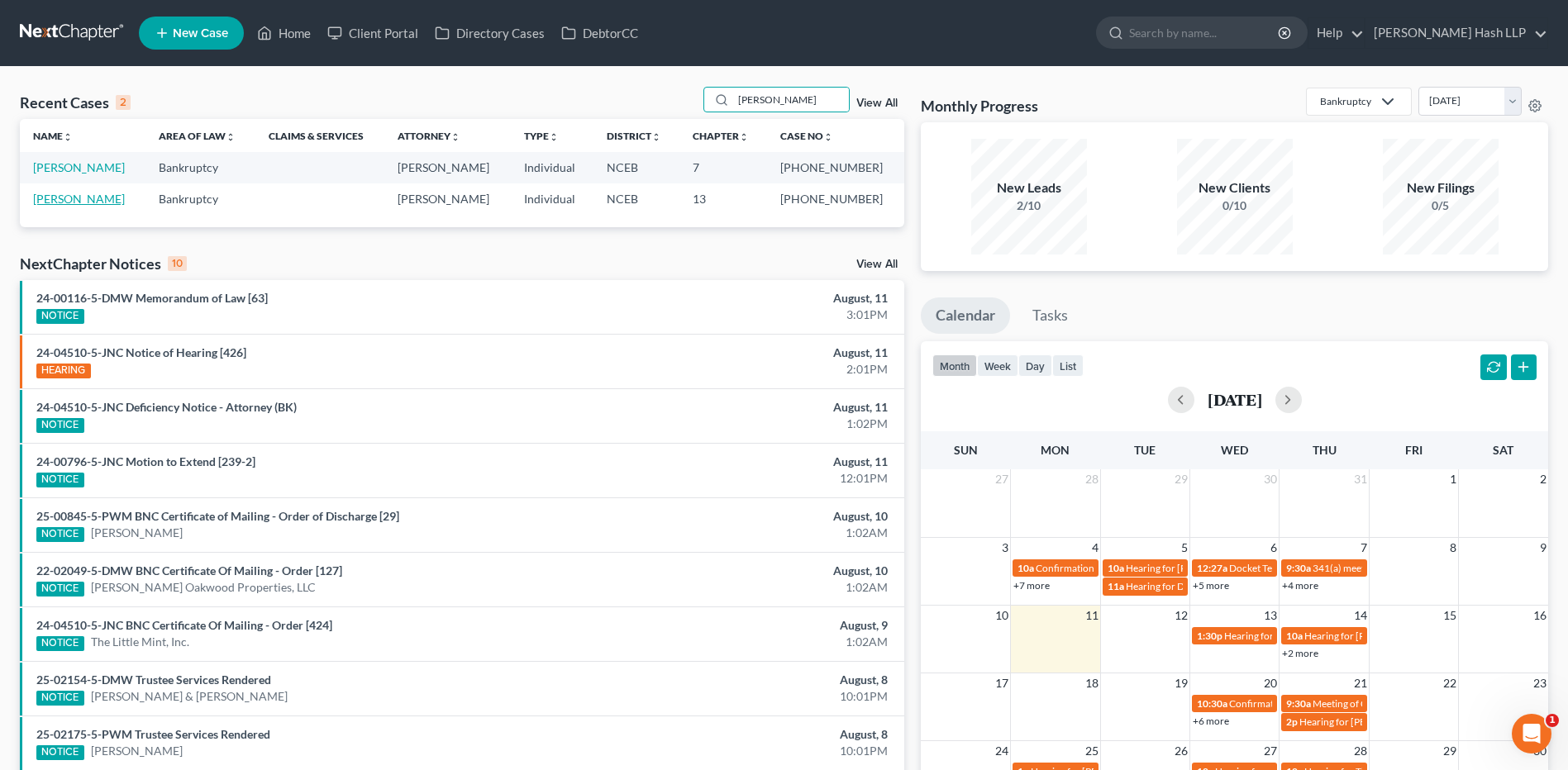
click at [89, 199] on link "[PERSON_NAME]" at bounding box center [78, 199] width 92 height 14
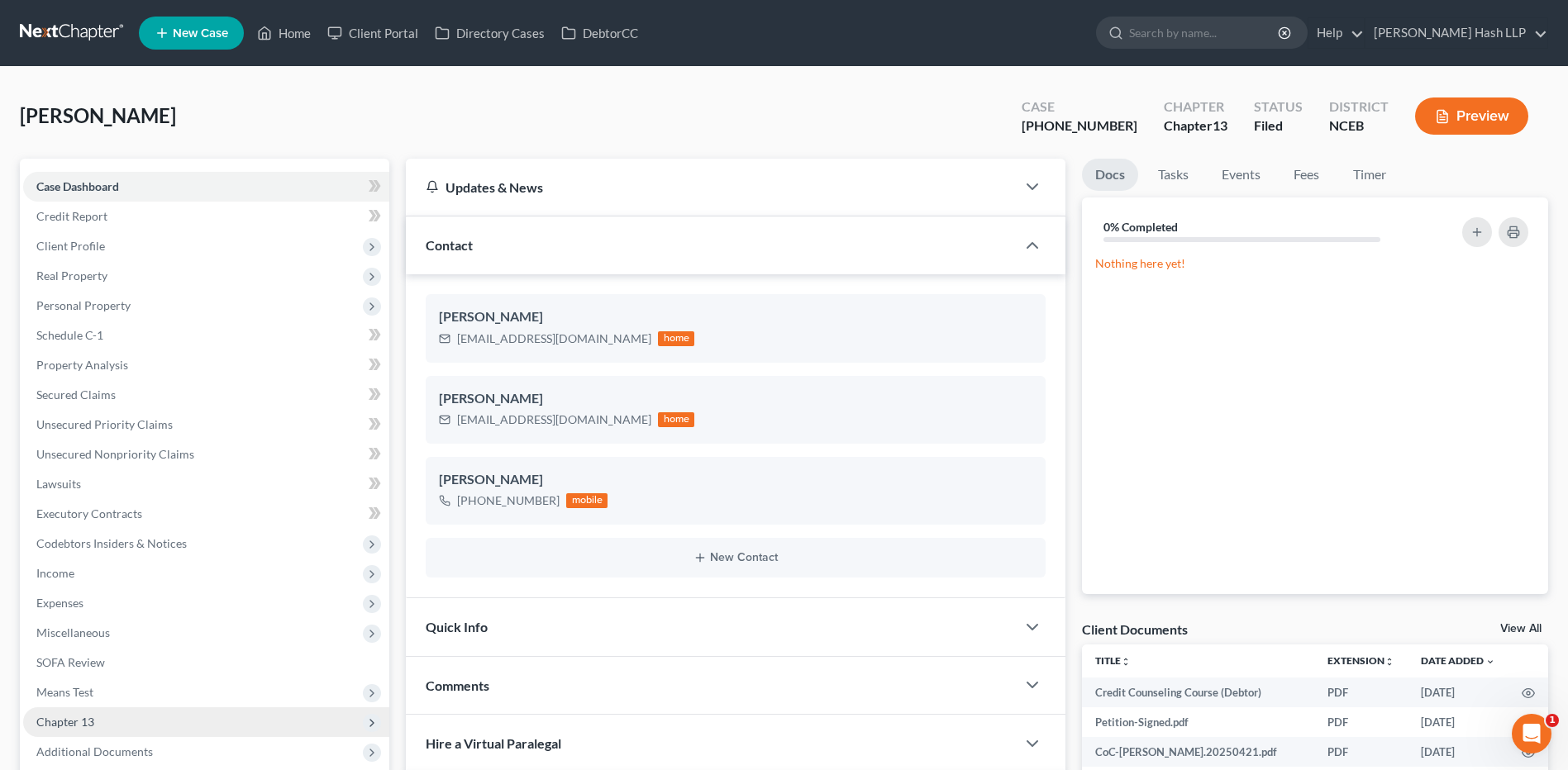
scroll to position [166, 0]
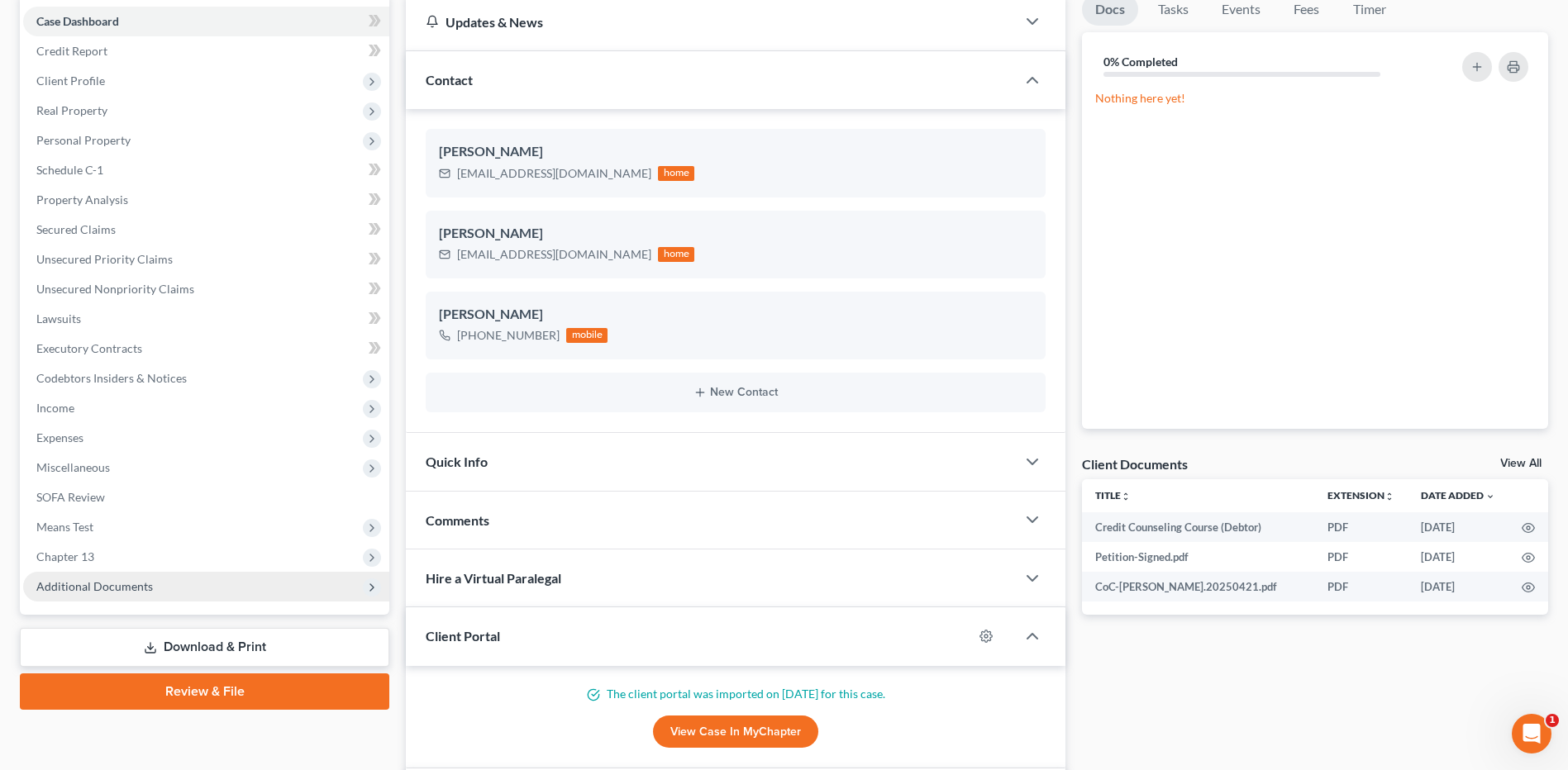
click at [146, 587] on span "Additional Documents" at bounding box center [94, 586] width 117 height 14
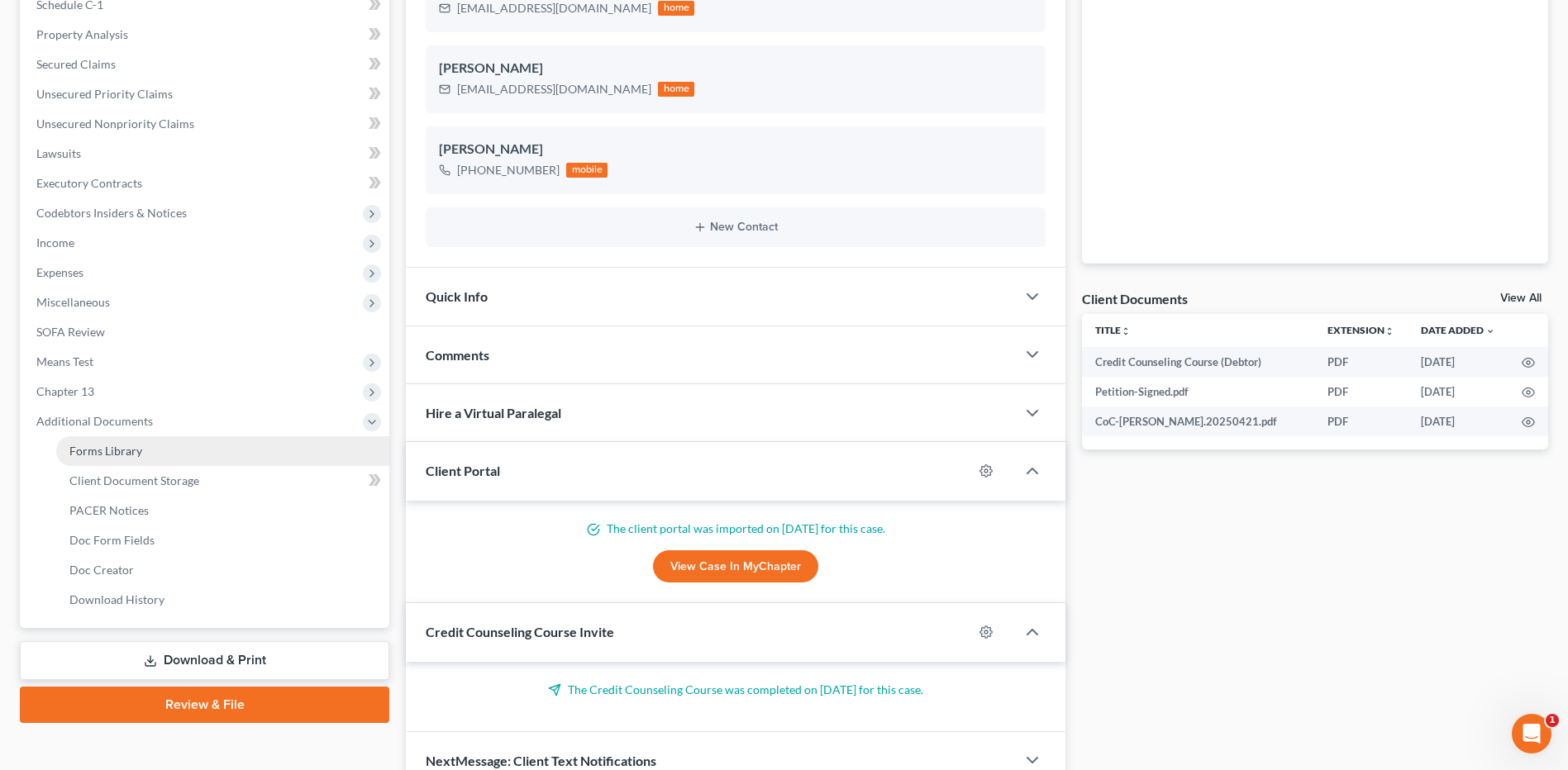
scroll to position [413, 0]
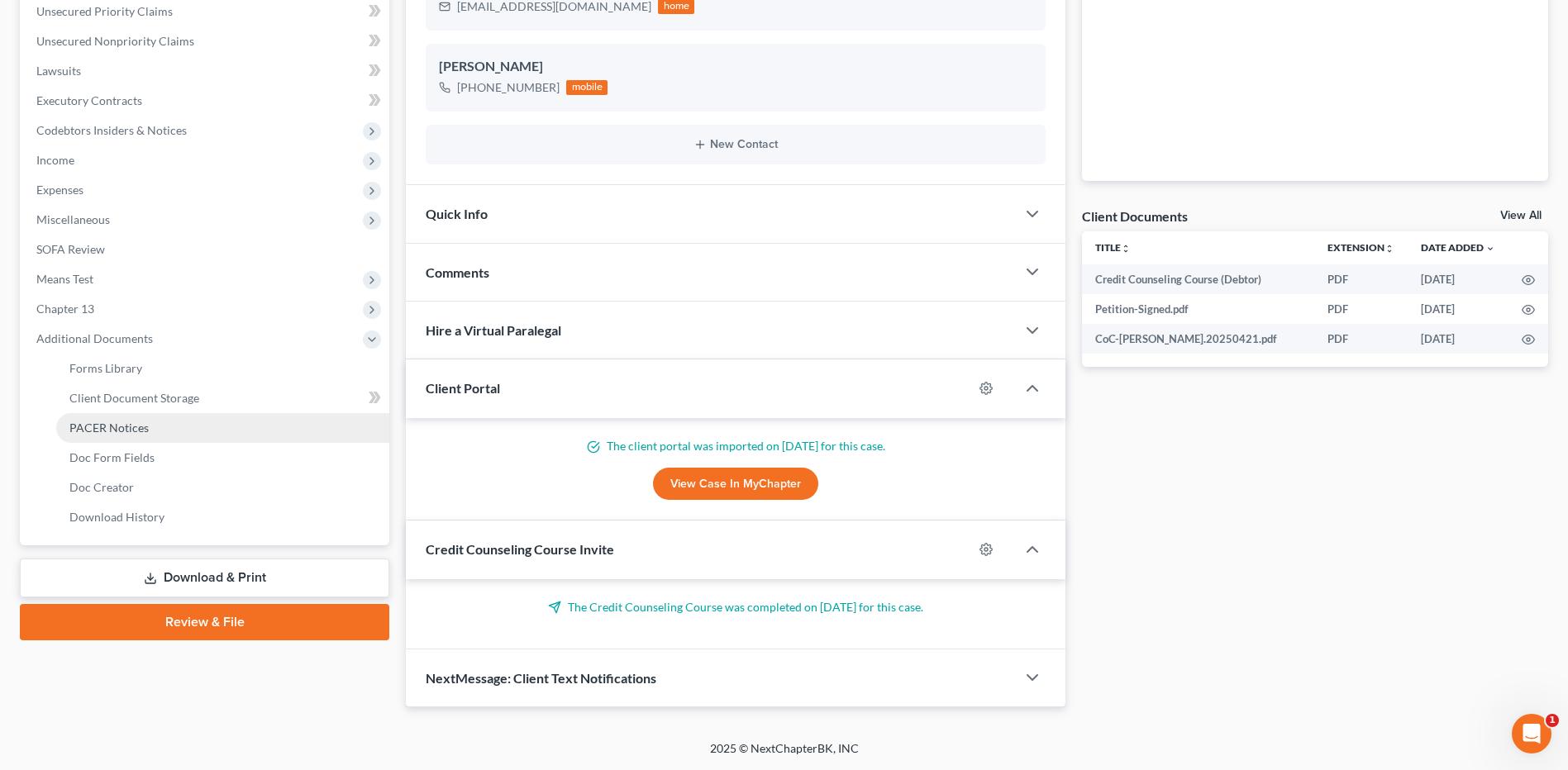
click at [138, 427] on span "PACER Notices" at bounding box center [109, 428] width 79 height 14
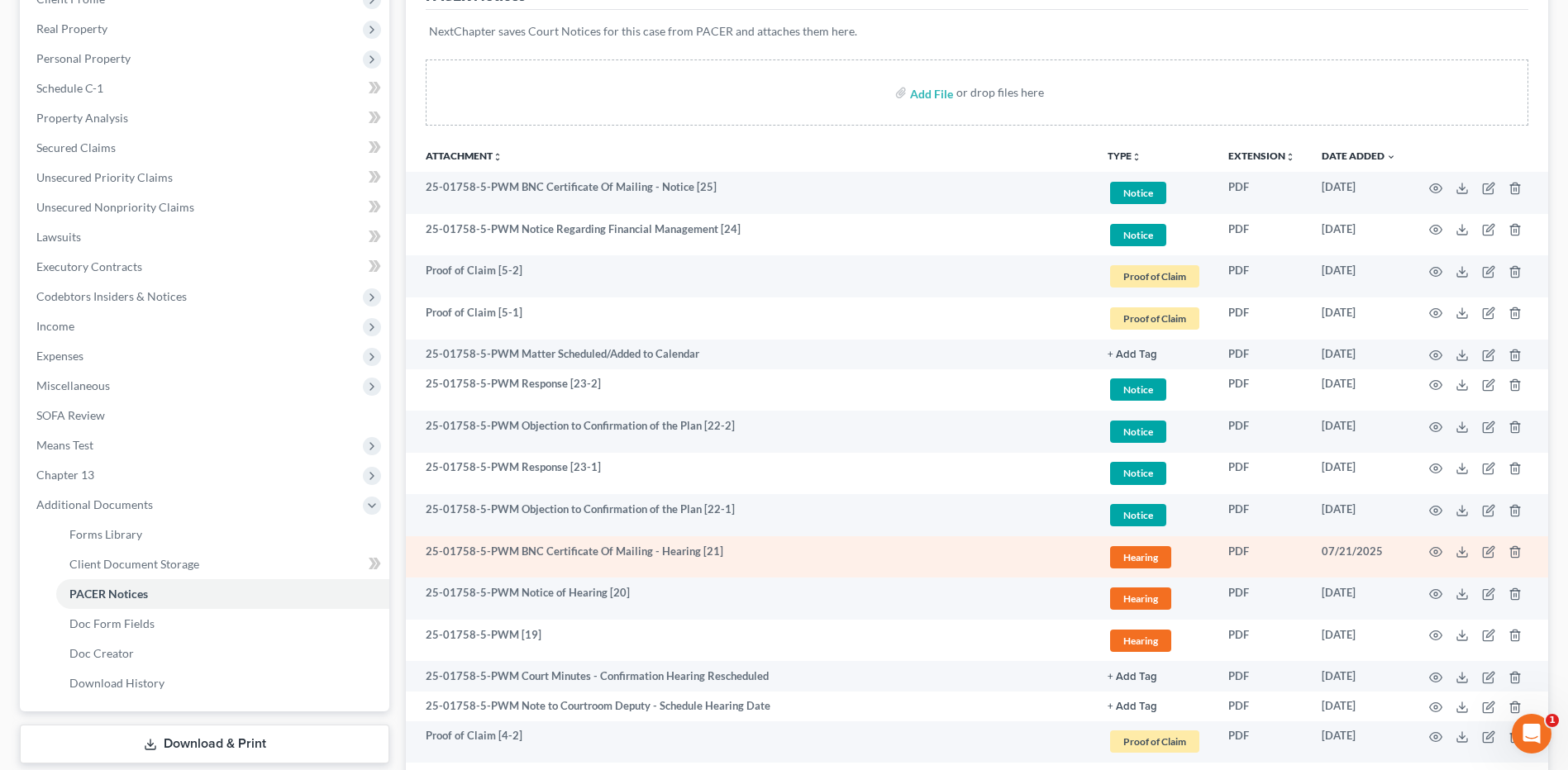
scroll to position [248, 0]
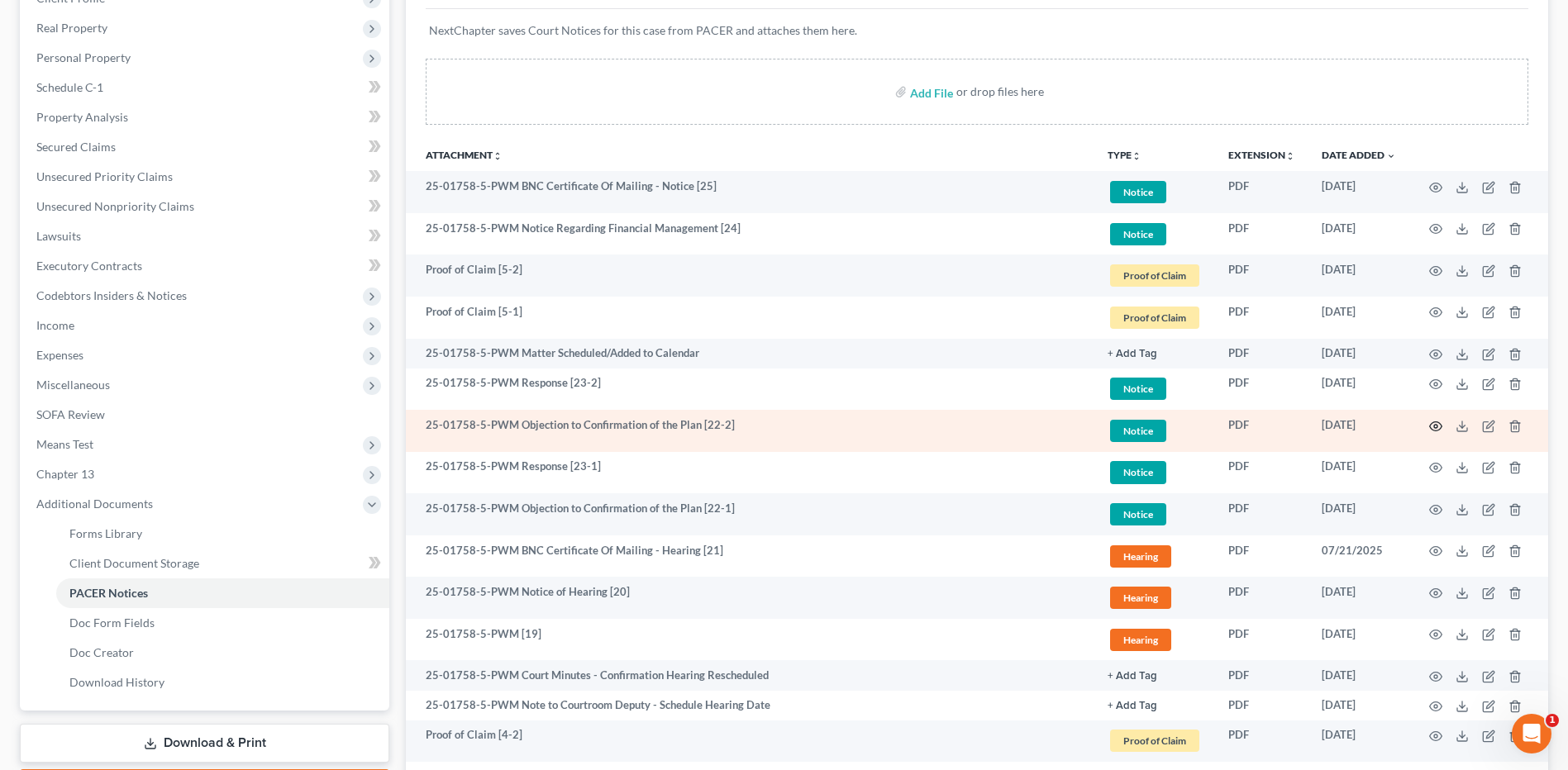
click at [1437, 423] on icon "button" at bounding box center [1436, 427] width 13 height 13
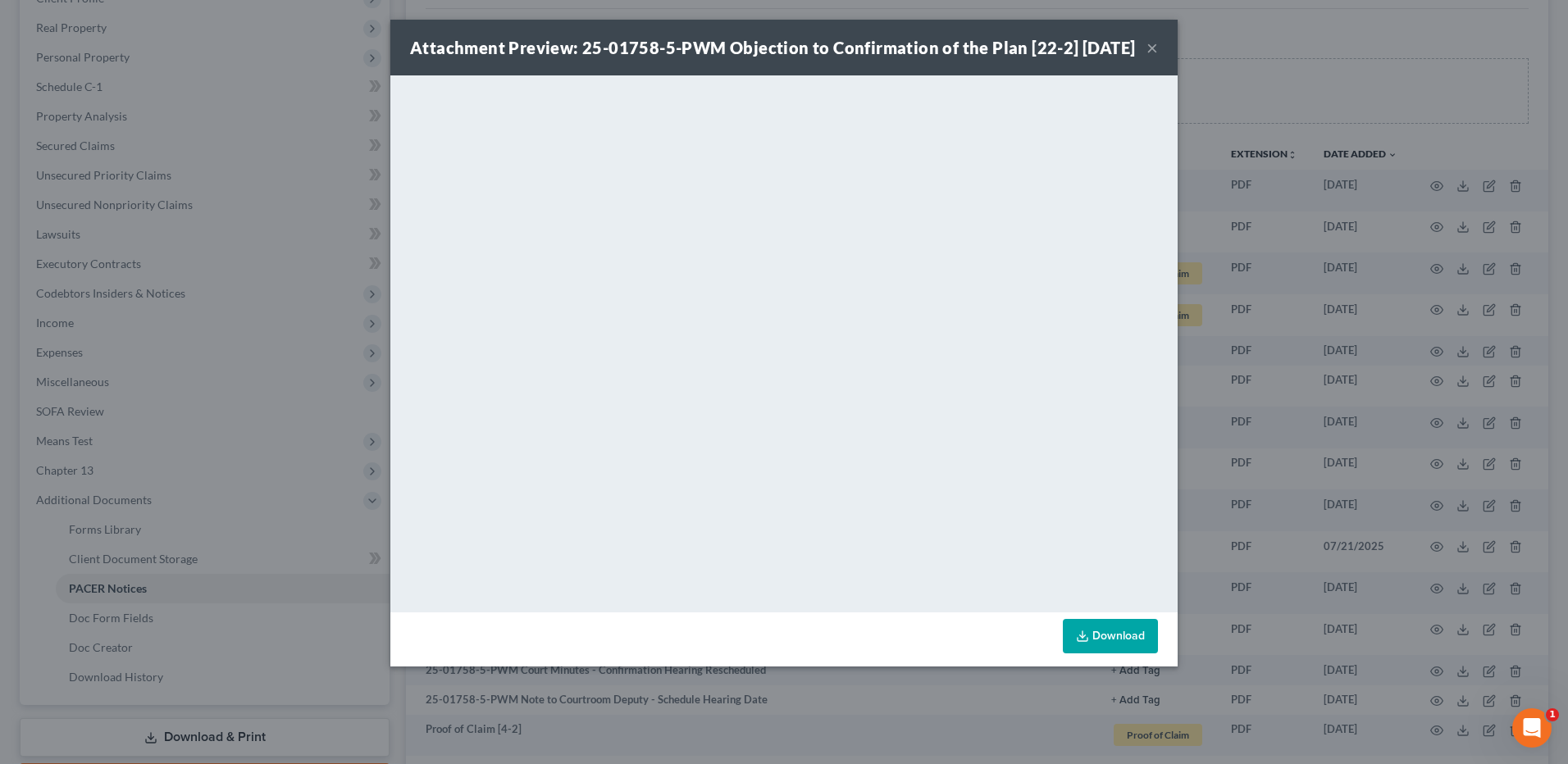
click at [1150, 56] on button "×" at bounding box center [1152, 47] width 11 height 20
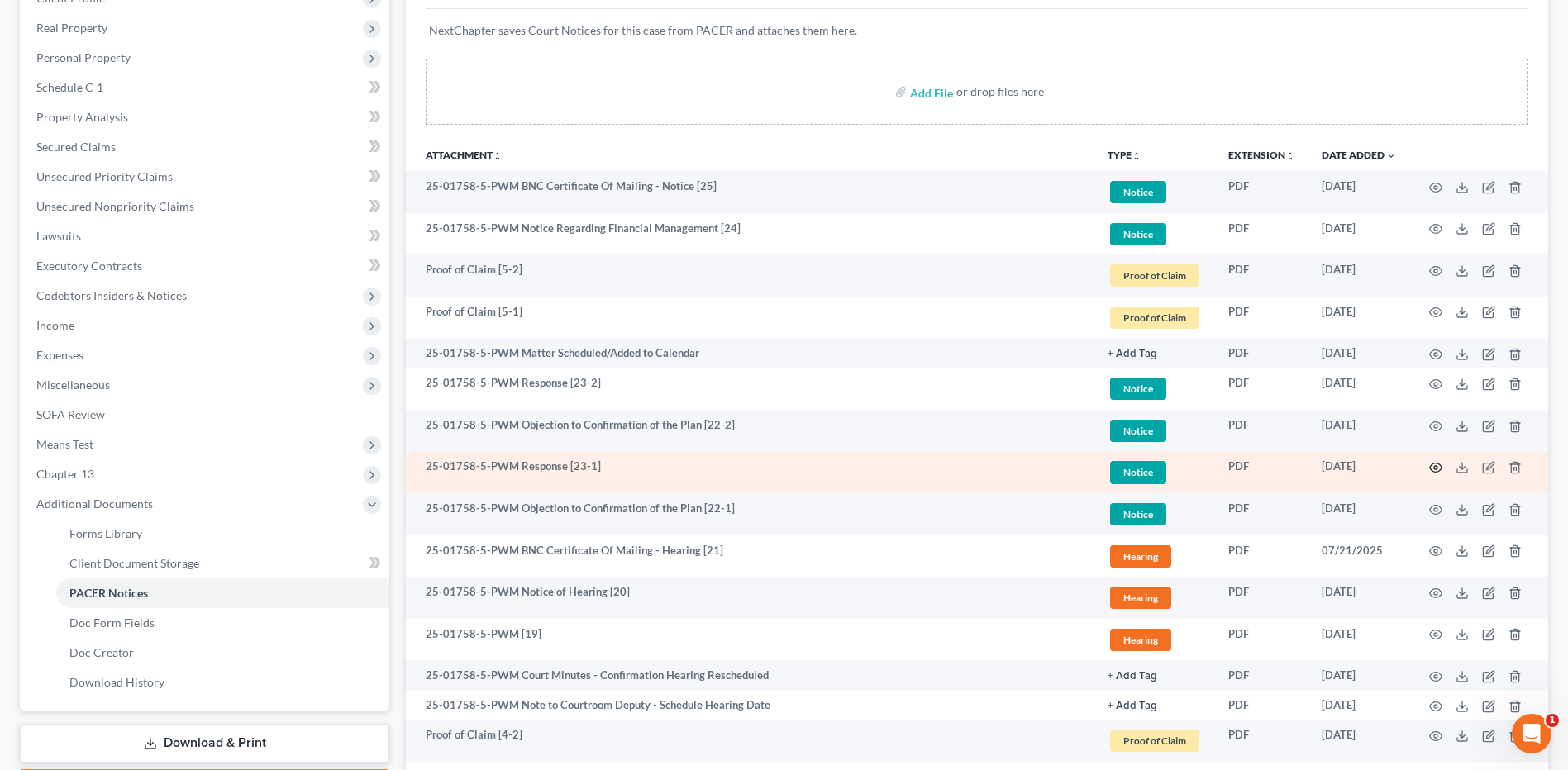
click at [1437, 471] on icon "button" at bounding box center [1436, 468] width 13 height 13
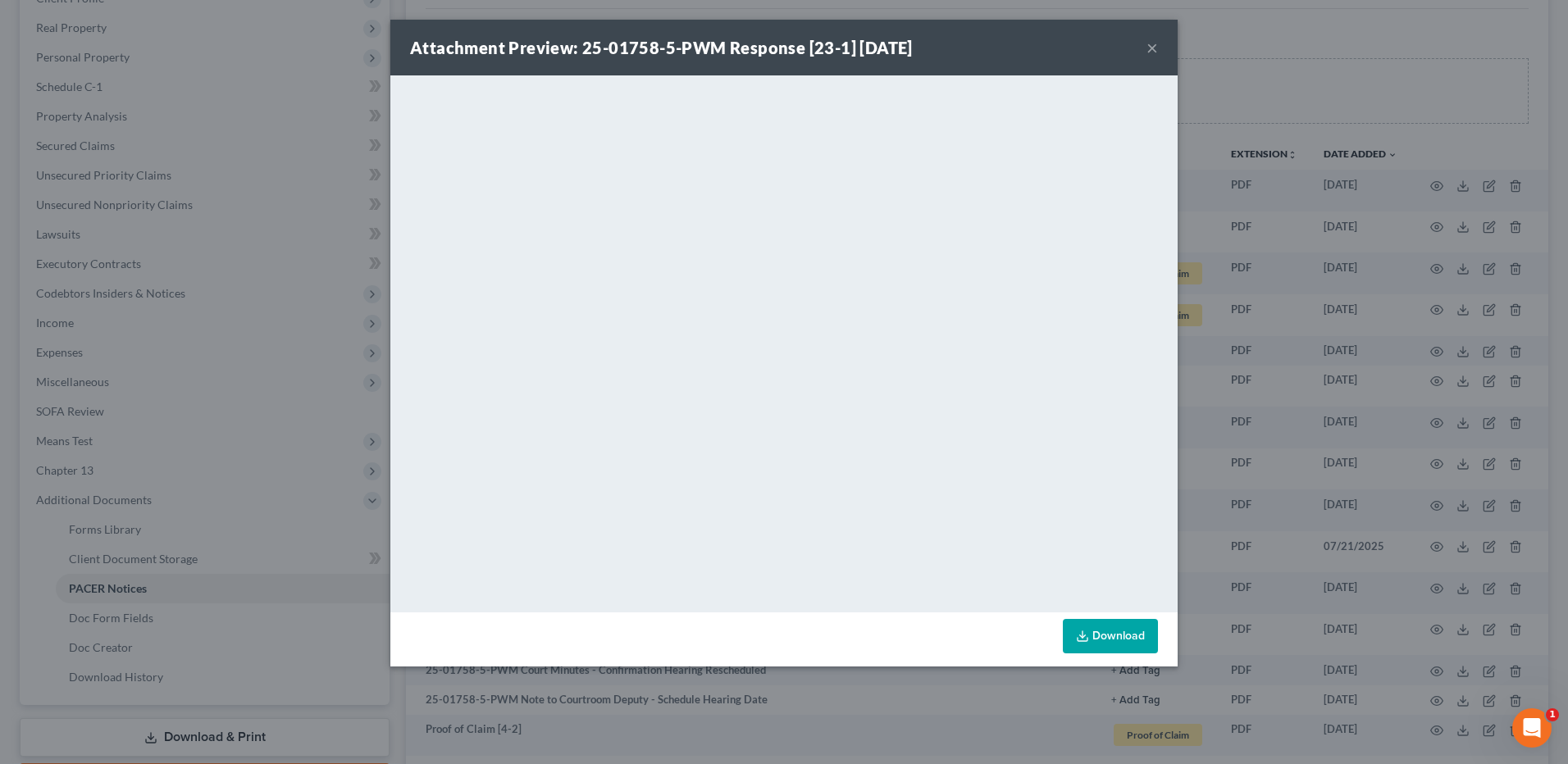
drag, startPoint x: 1150, startPoint y: 48, endPoint x: 1103, endPoint y: 76, distance: 54.7
click at [1150, 47] on button "×" at bounding box center [1152, 47] width 11 height 20
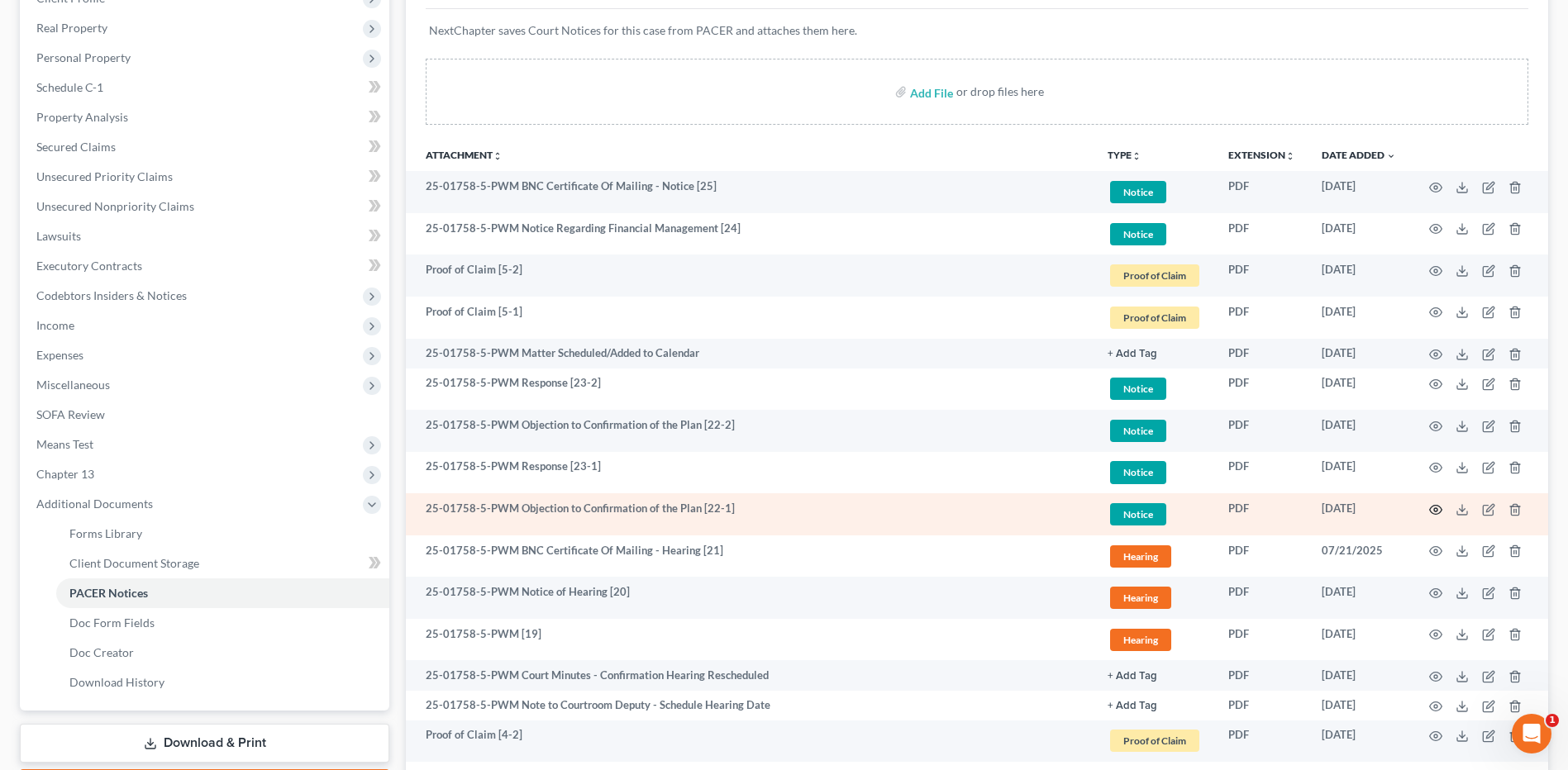
click at [1435, 510] on icon "button" at bounding box center [1436, 510] width 13 height 13
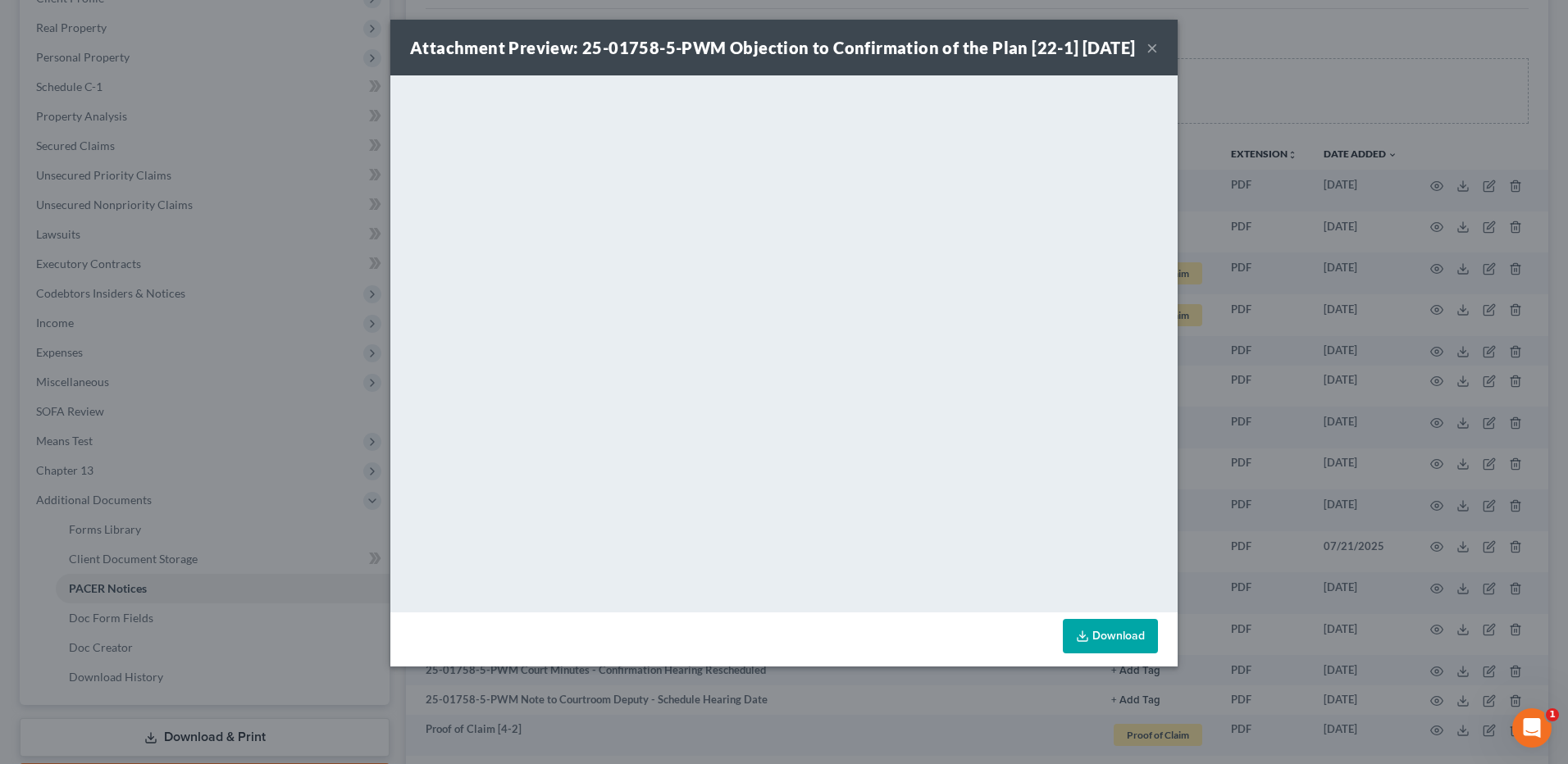
click at [1147, 57] on button "×" at bounding box center [1152, 47] width 11 height 20
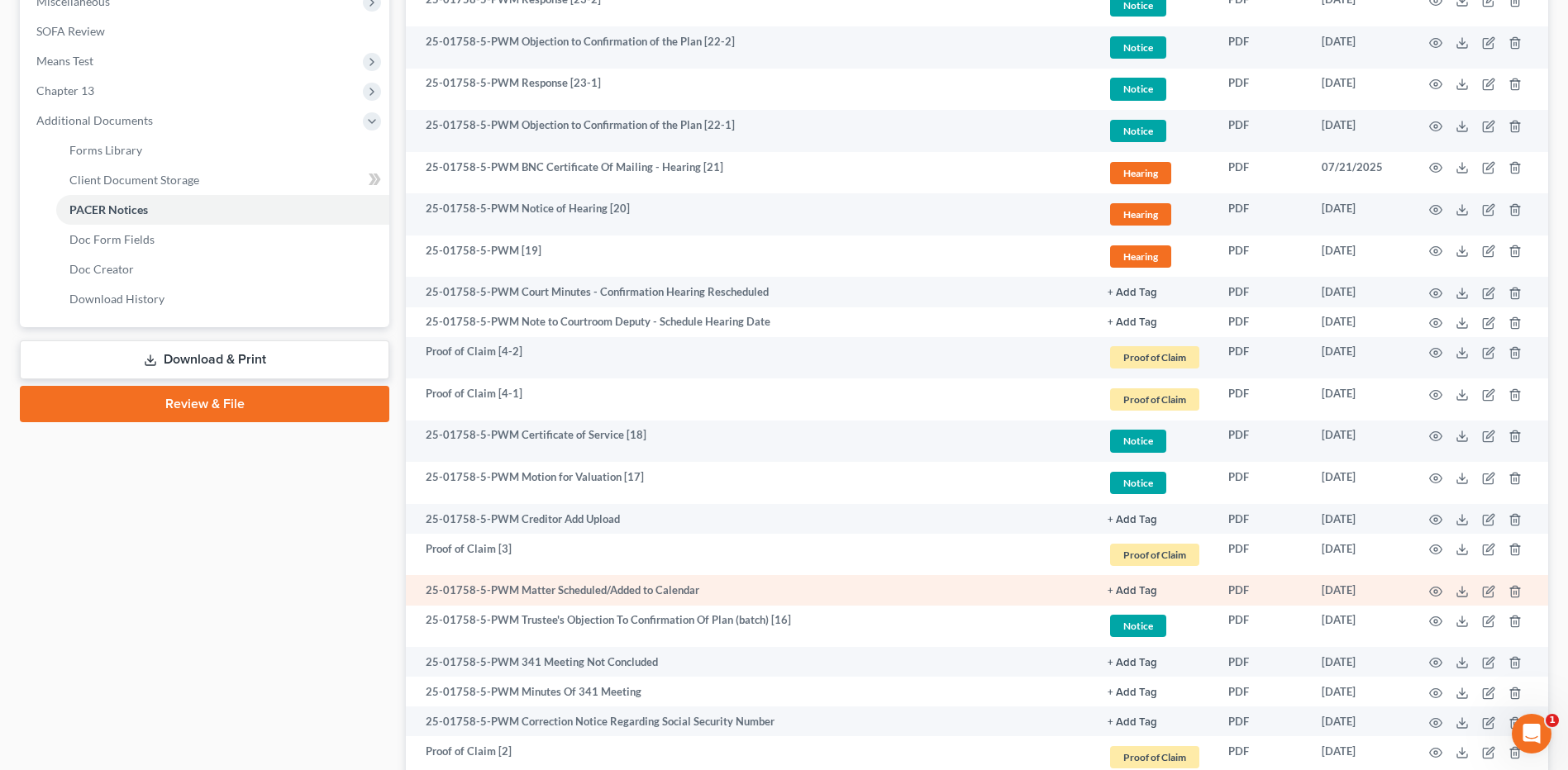
scroll to position [661, 0]
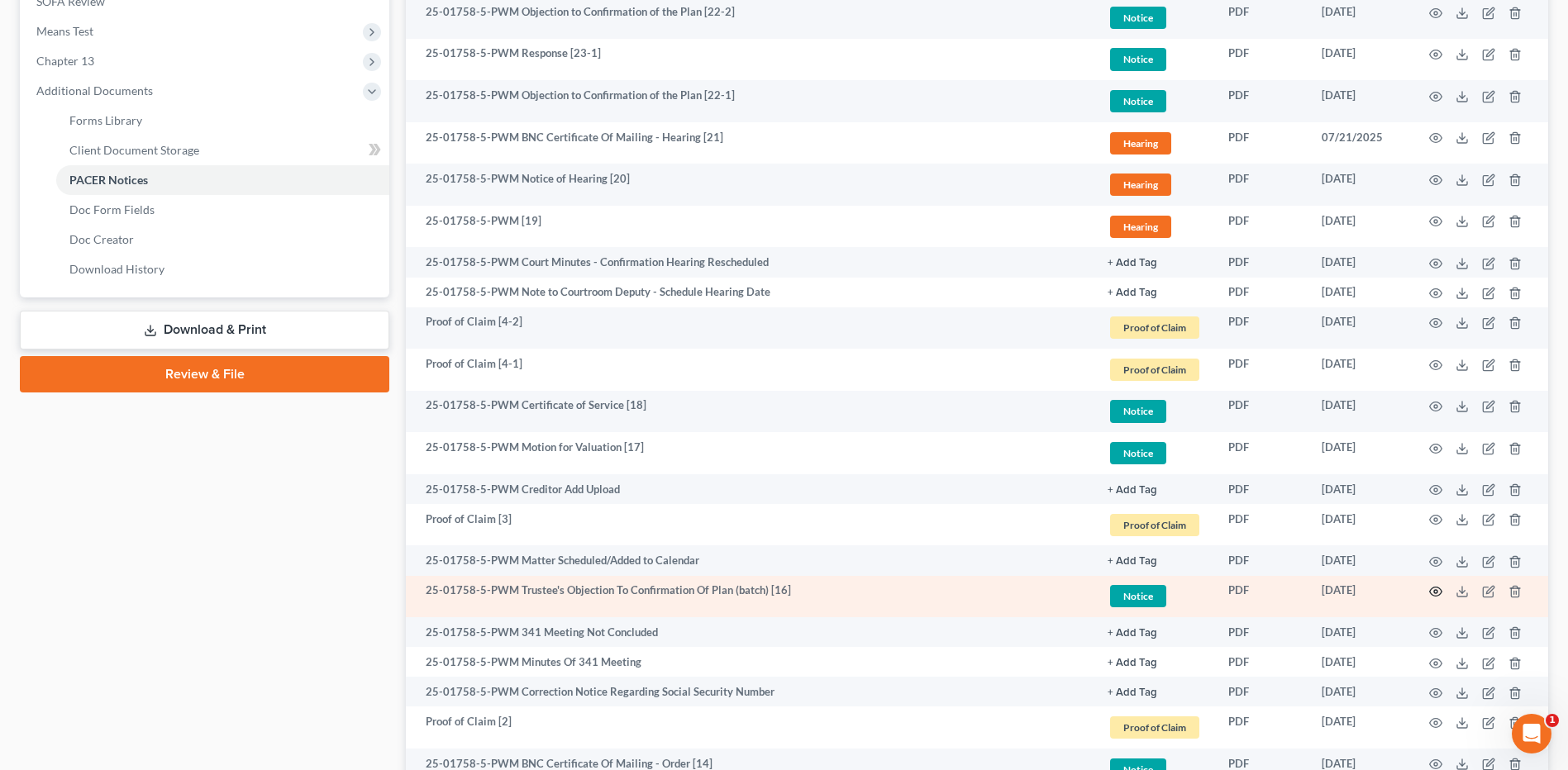
click at [1433, 591] on icon "button" at bounding box center [1436, 592] width 13 height 13
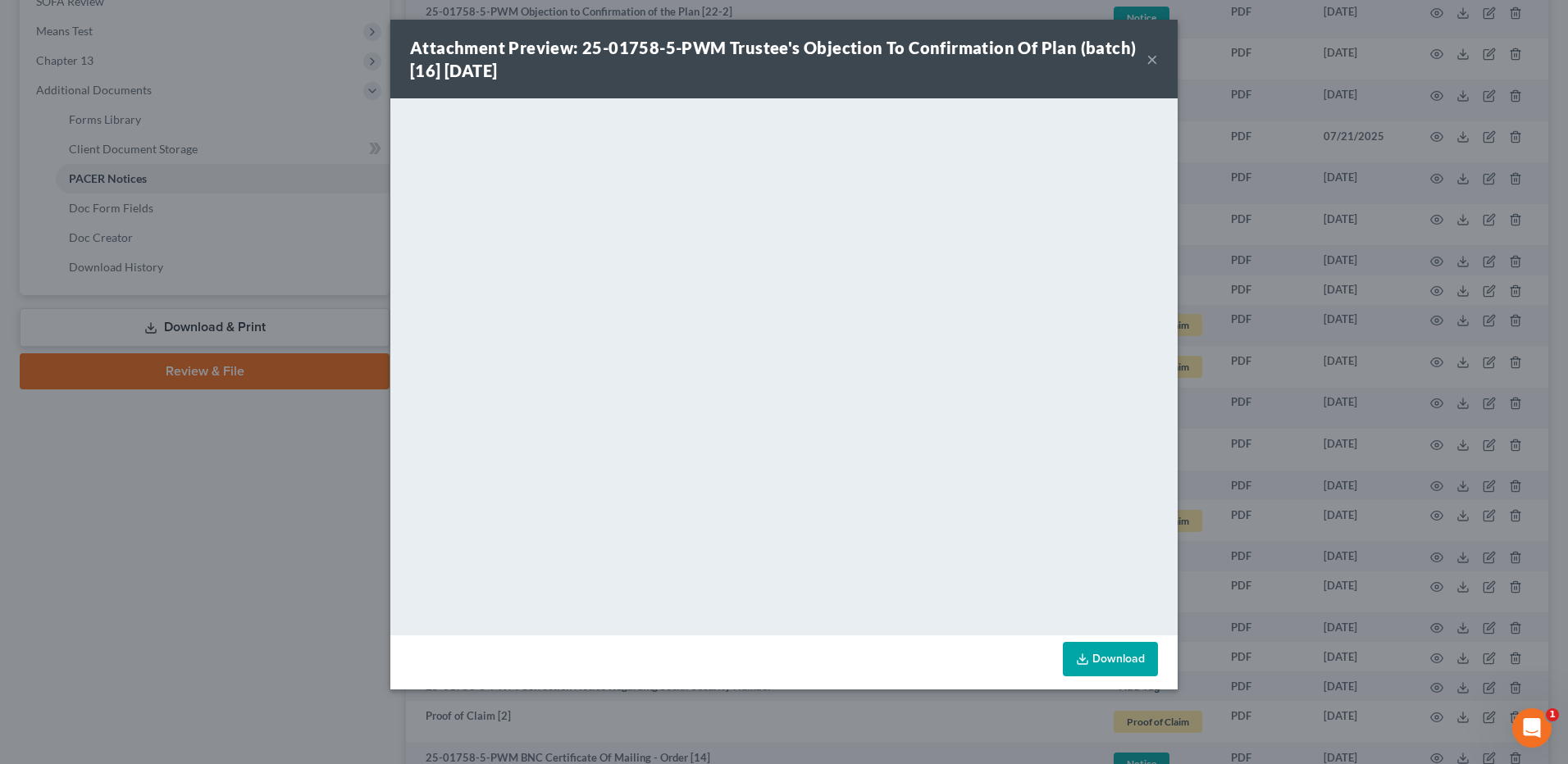
click at [1153, 59] on button "×" at bounding box center [1152, 58] width 11 height 20
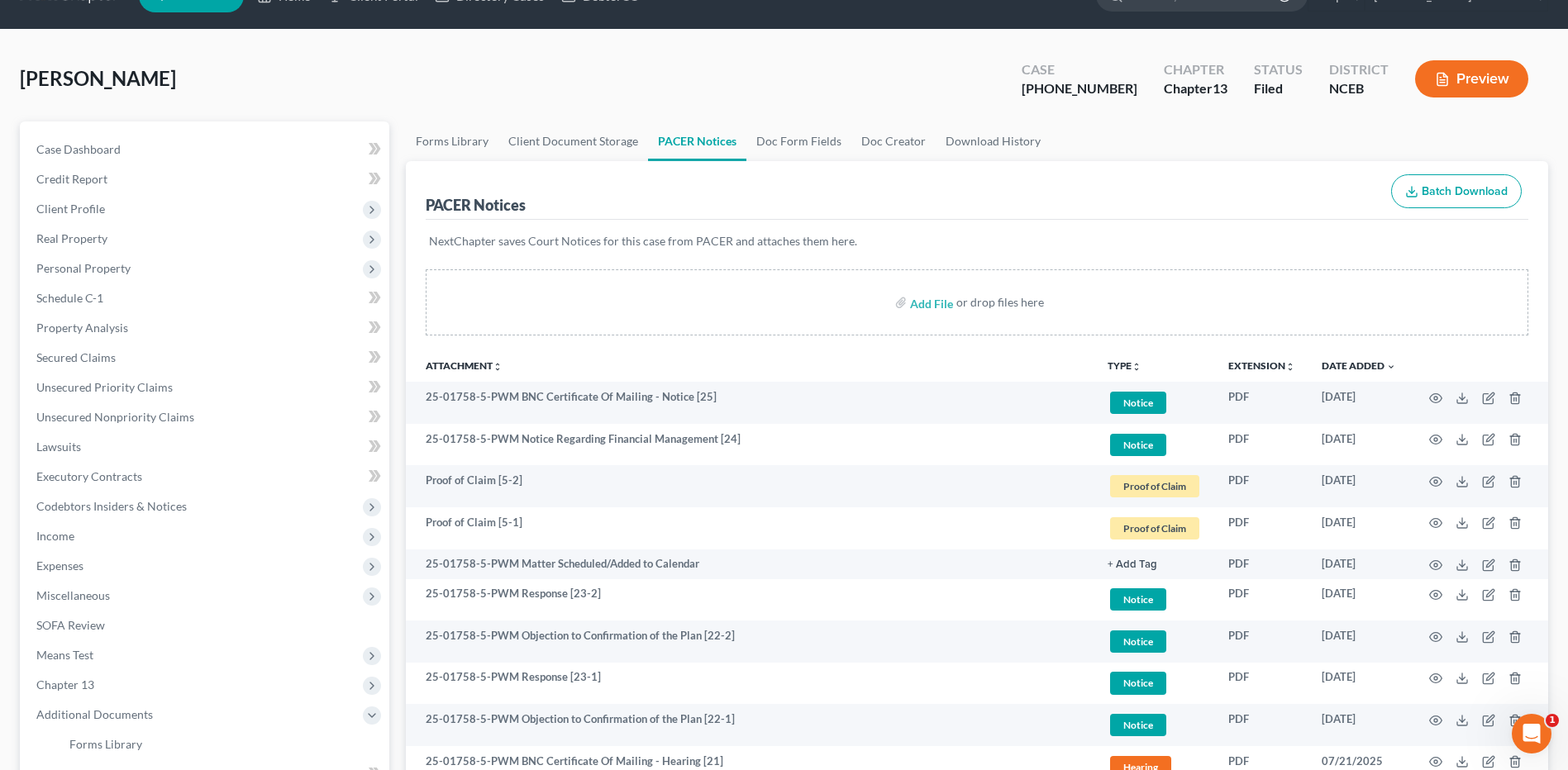
scroll to position [0, 0]
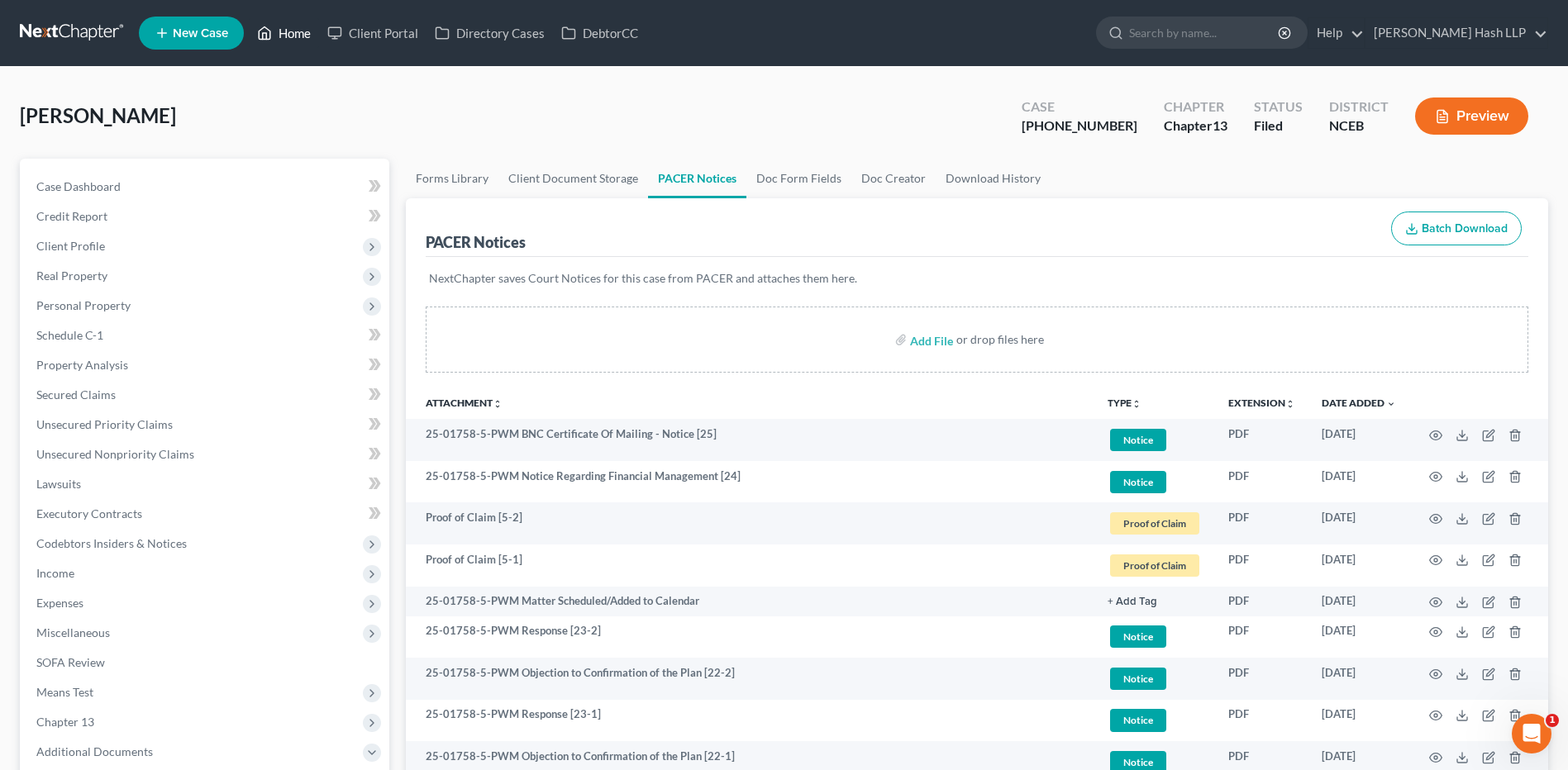
click at [315, 38] on link "Home" at bounding box center [283, 33] width 70 height 30
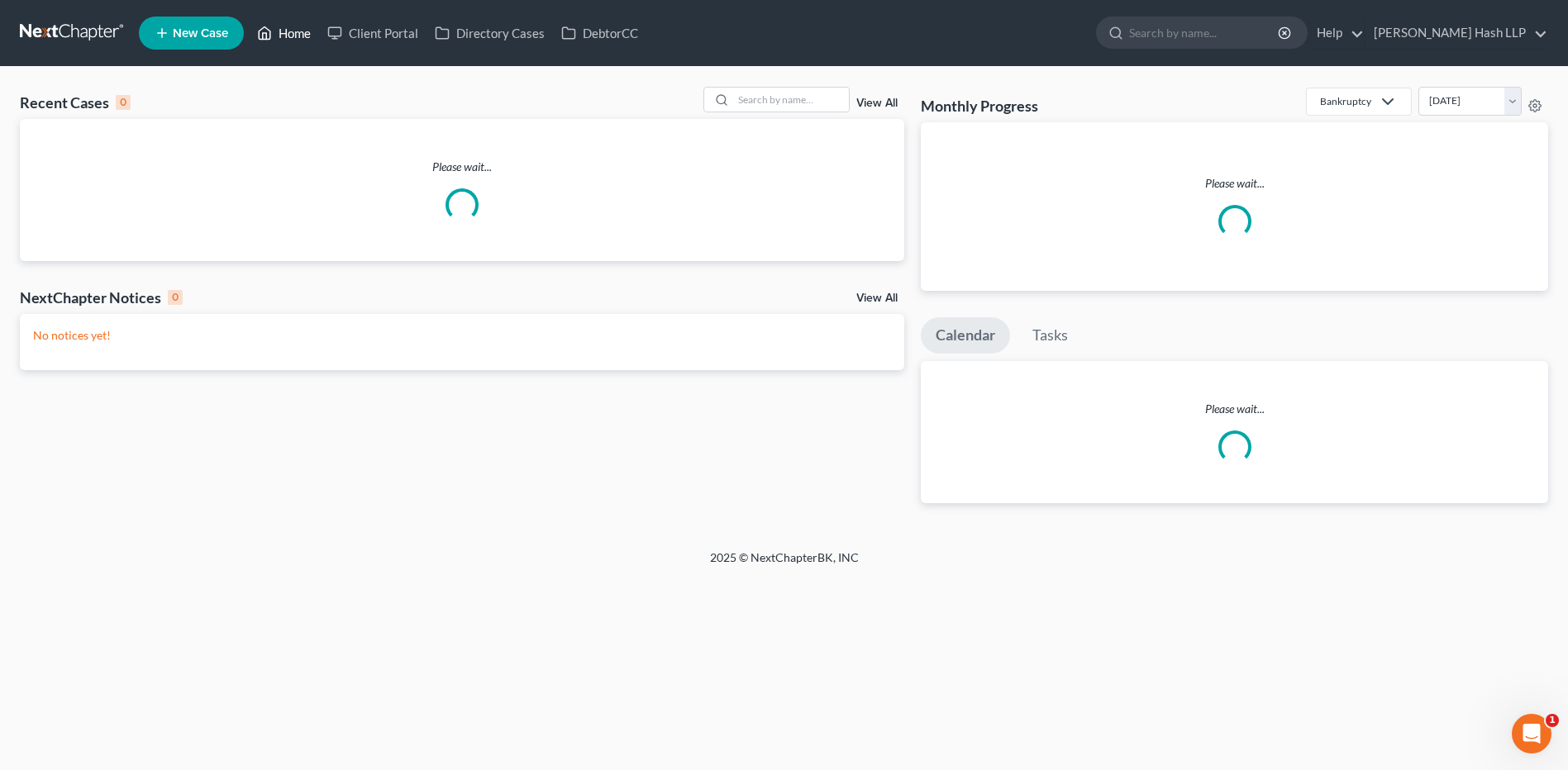
click at [302, 36] on link "Home" at bounding box center [283, 33] width 70 height 30
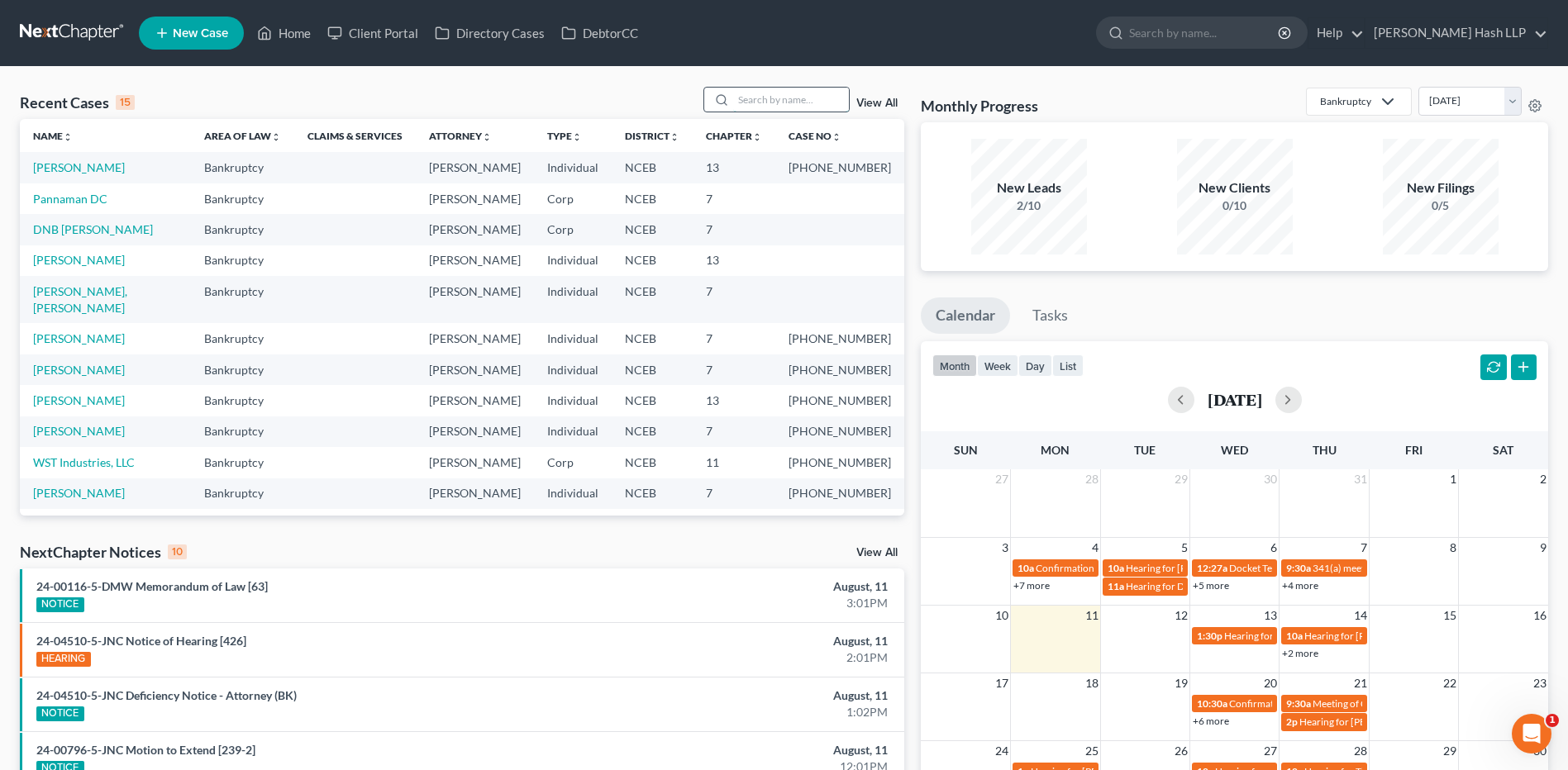
click at [787, 102] on input "search" at bounding box center [791, 99] width 116 height 24
type input "[PERSON_NAME]"
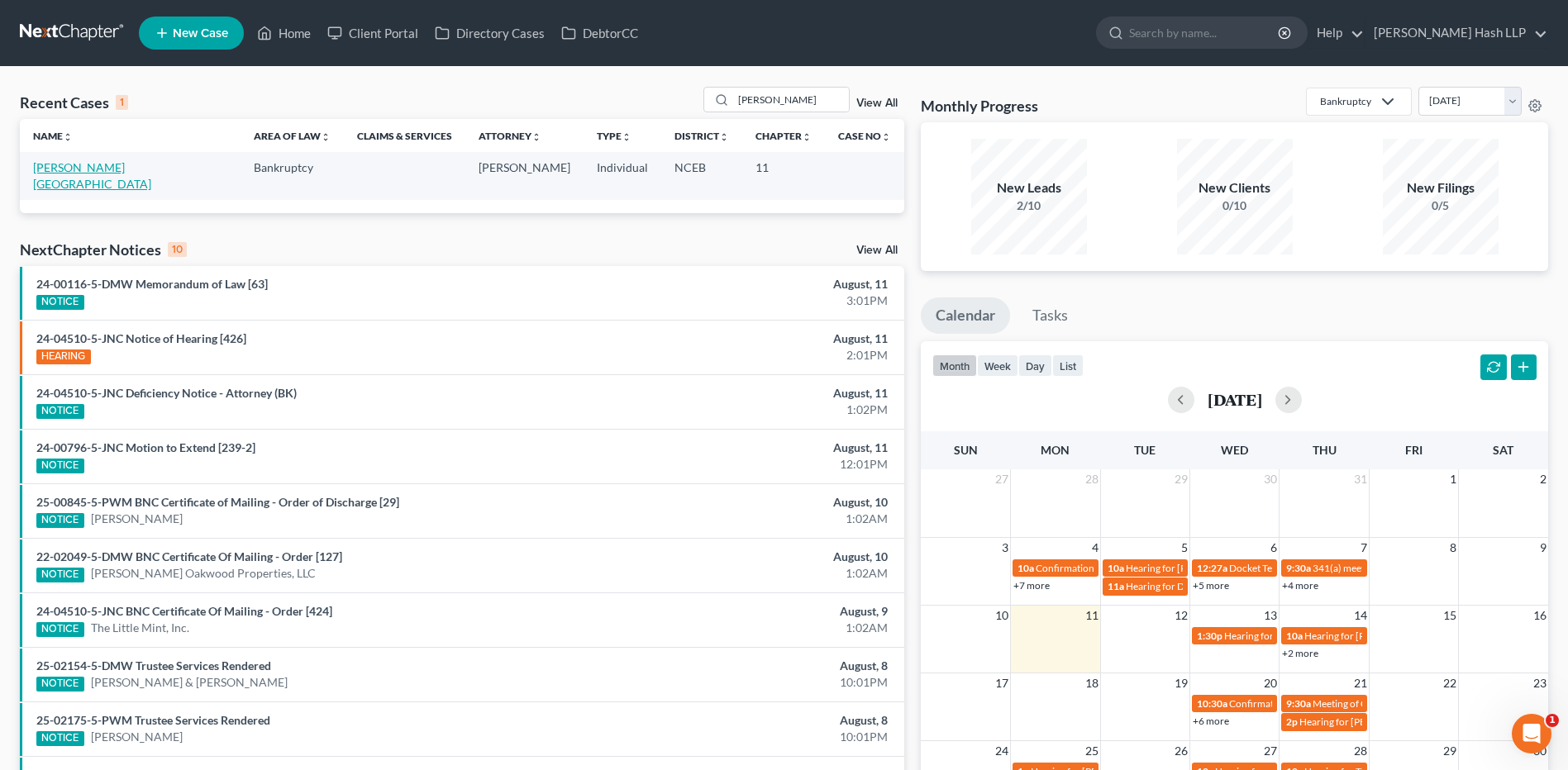
click at [98, 170] on link "[PERSON_NAME][GEOGRAPHIC_DATA]" at bounding box center [92, 175] width 119 height 31
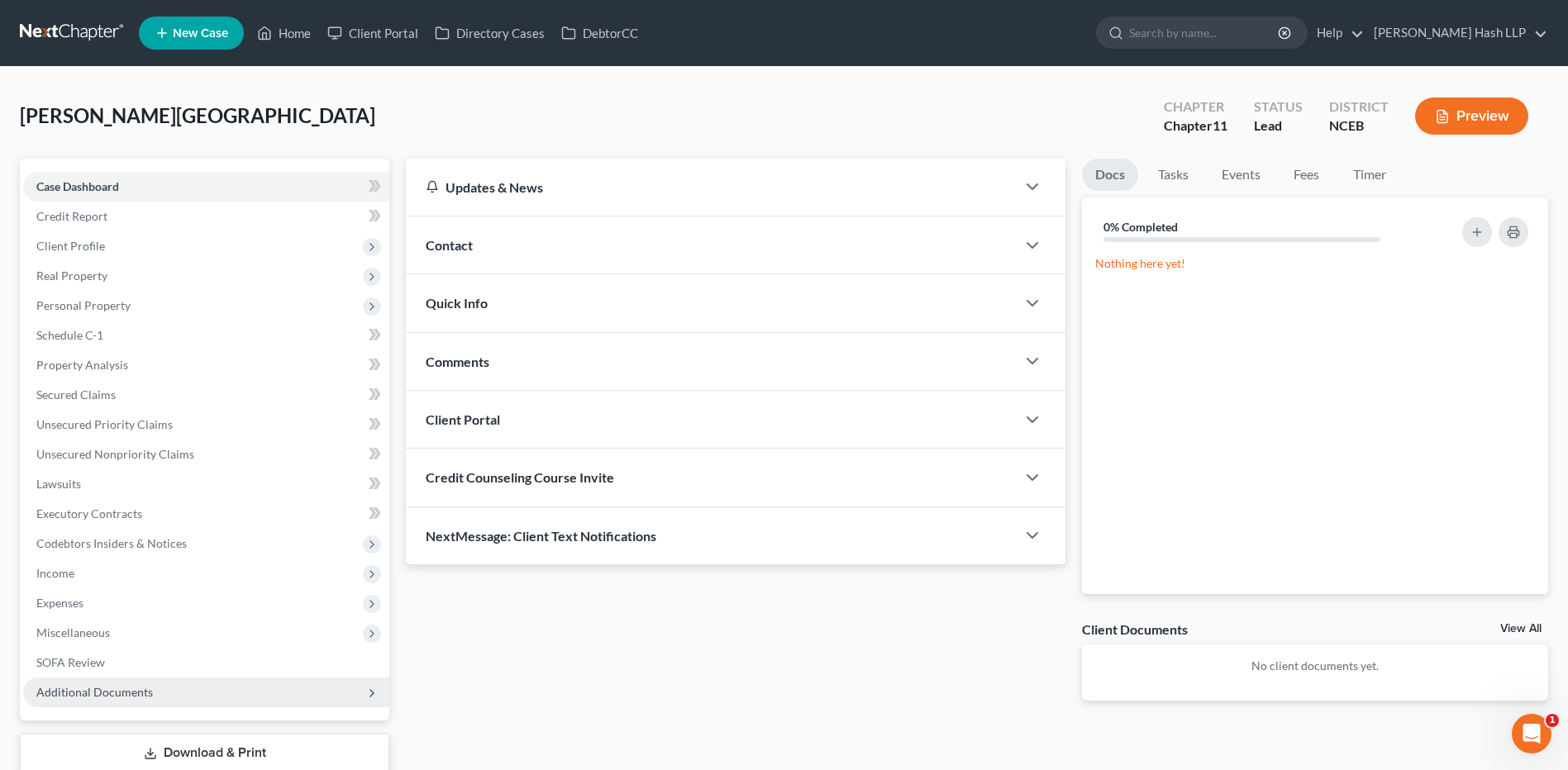
click at [107, 696] on span "Additional Documents" at bounding box center [94, 692] width 117 height 14
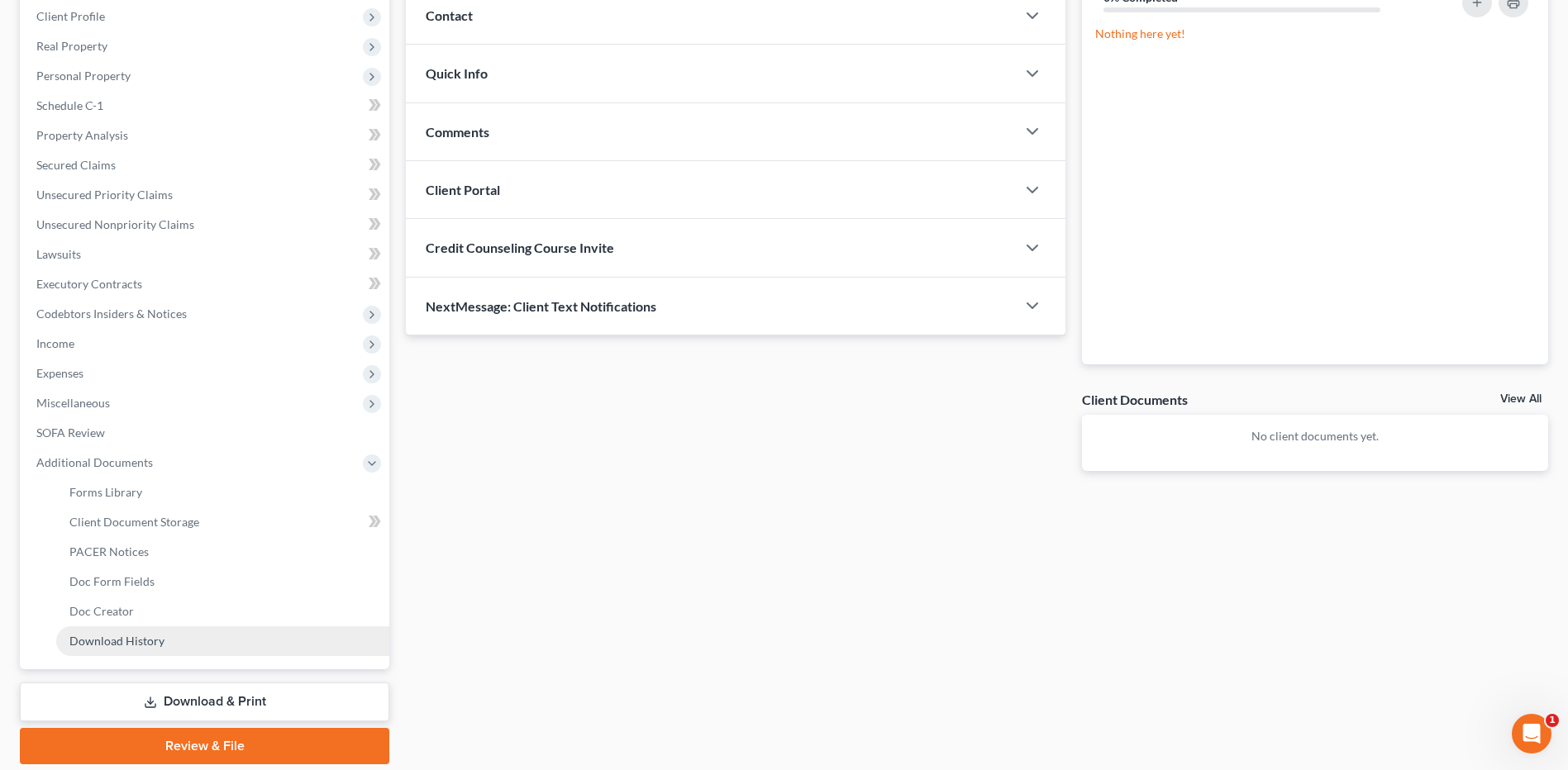
scroll to position [248, 0]
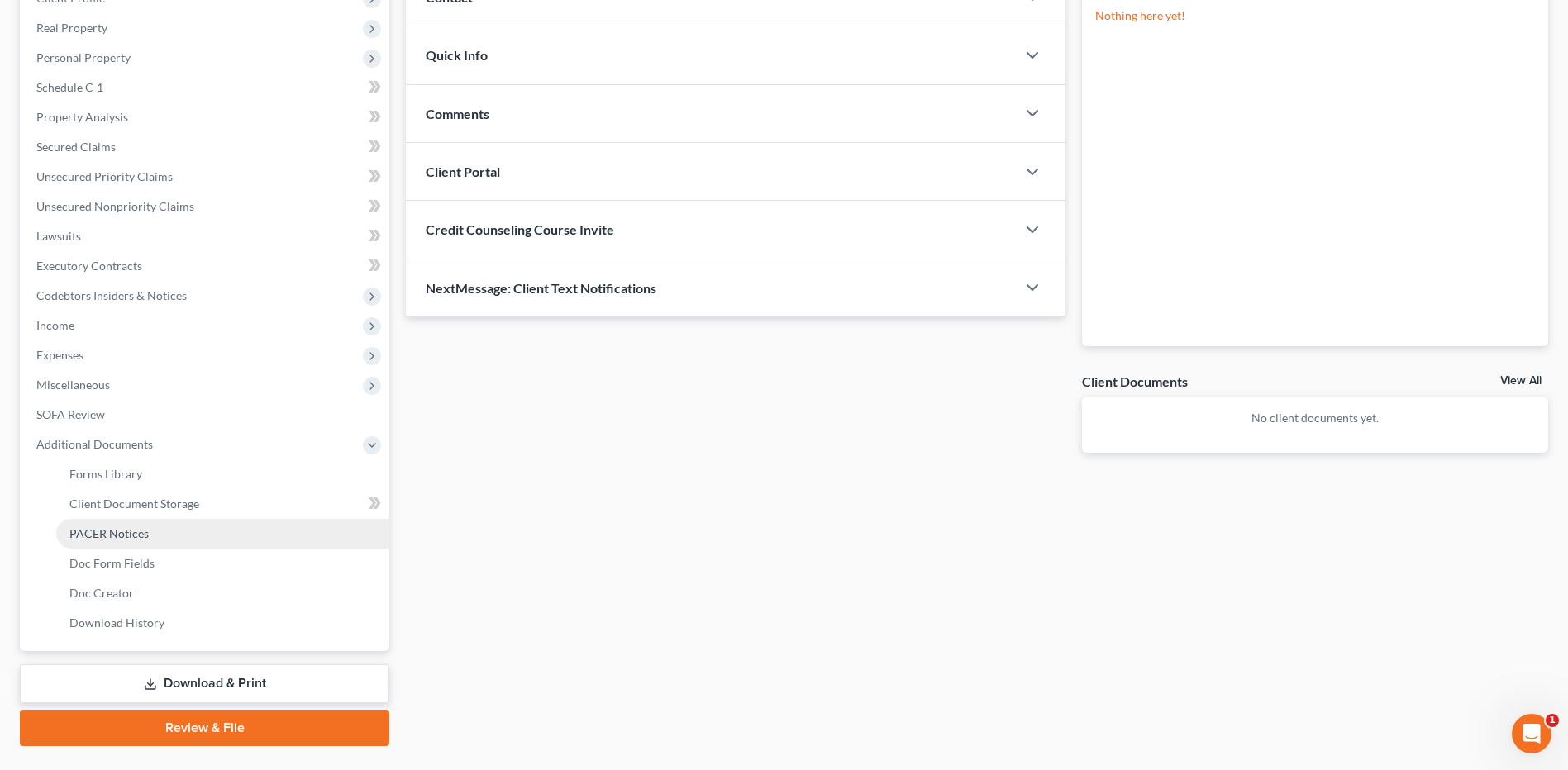
click at [135, 529] on span "PACER Notices" at bounding box center [109, 533] width 79 height 14
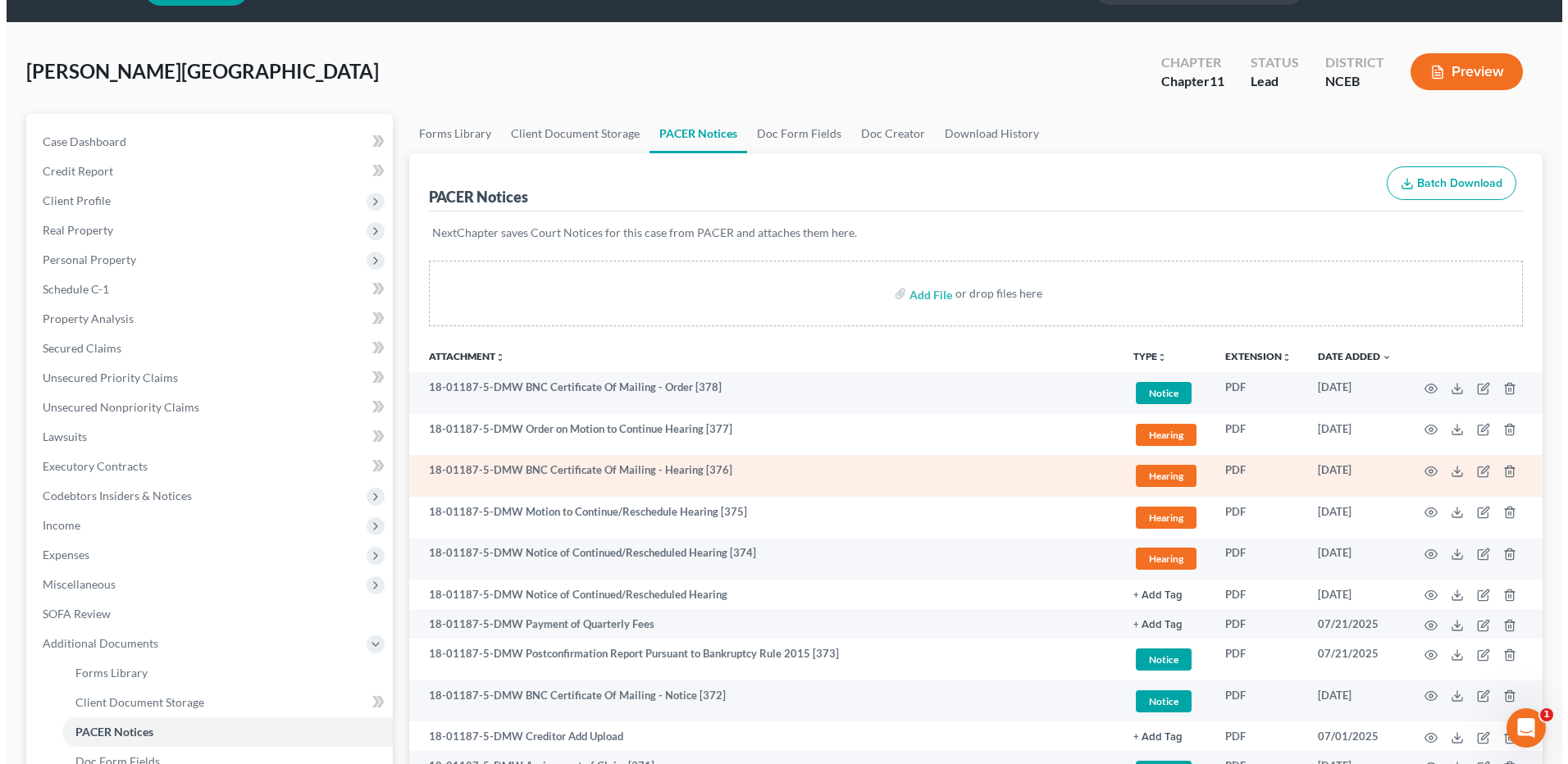
scroll to position [82, 0]
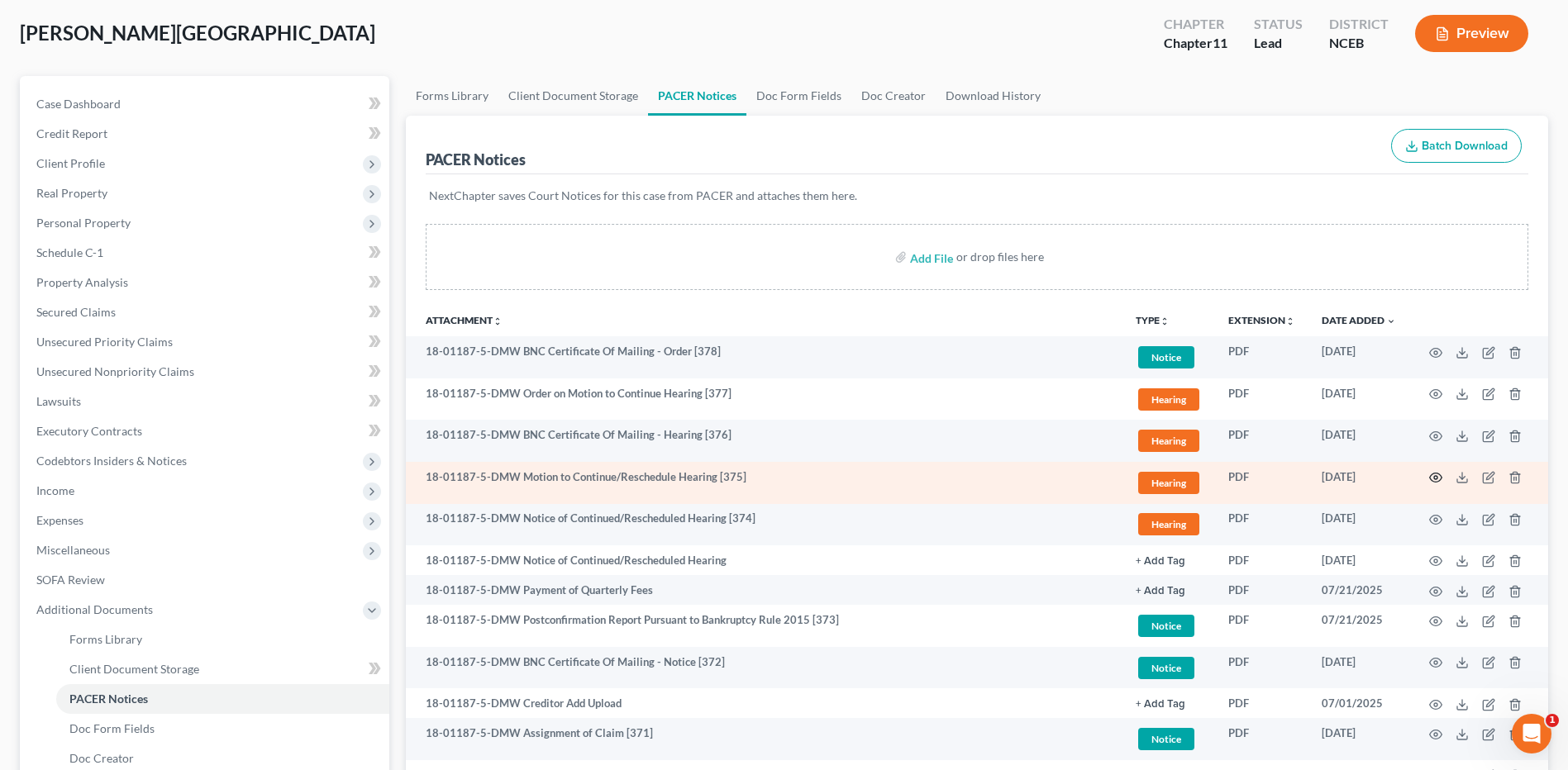
click at [1436, 475] on icon "button" at bounding box center [1436, 478] width 13 height 13
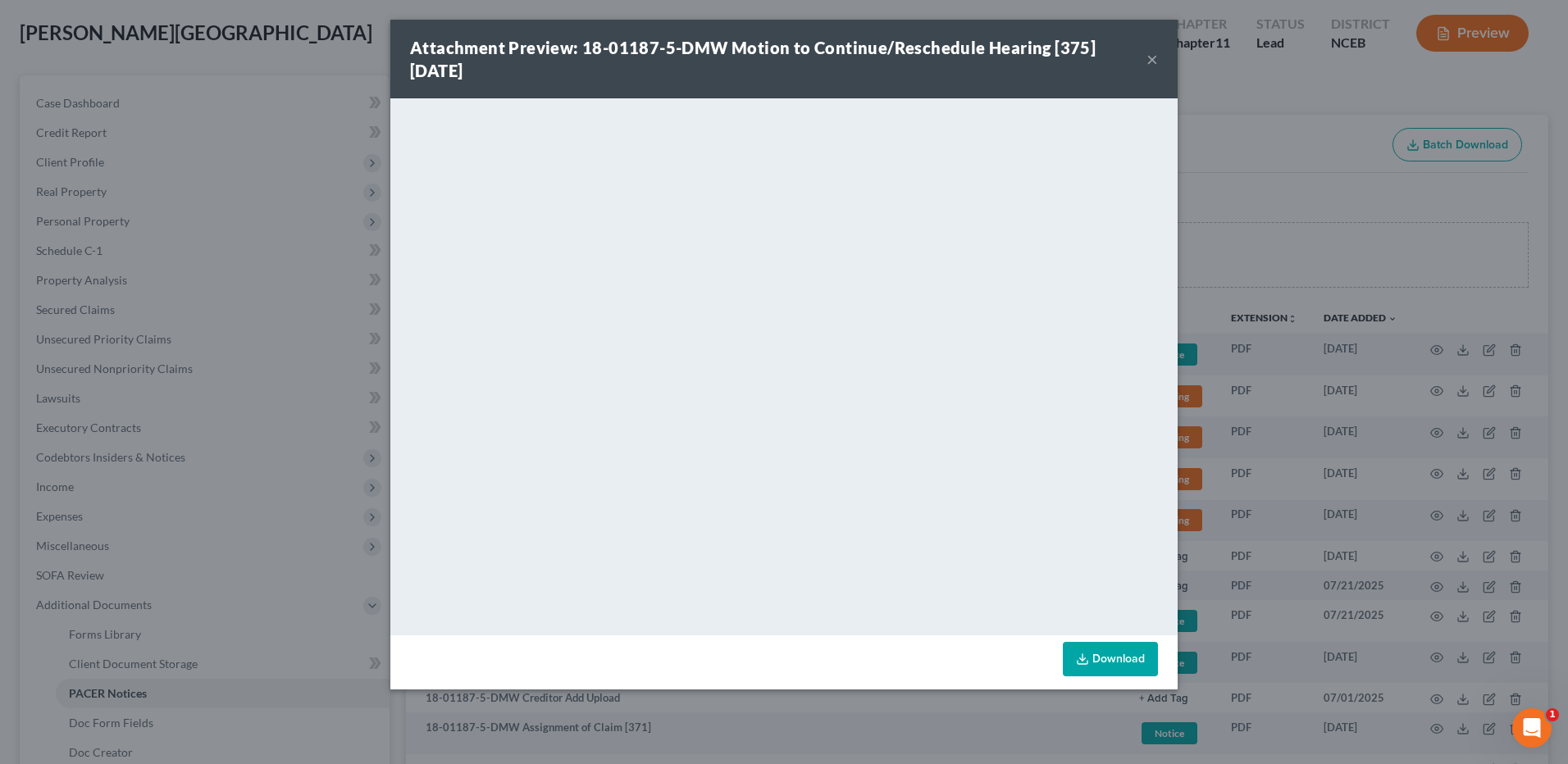
click at [1151, 61] on button "×" at bounding box center [1152, 58] width 11 height 20
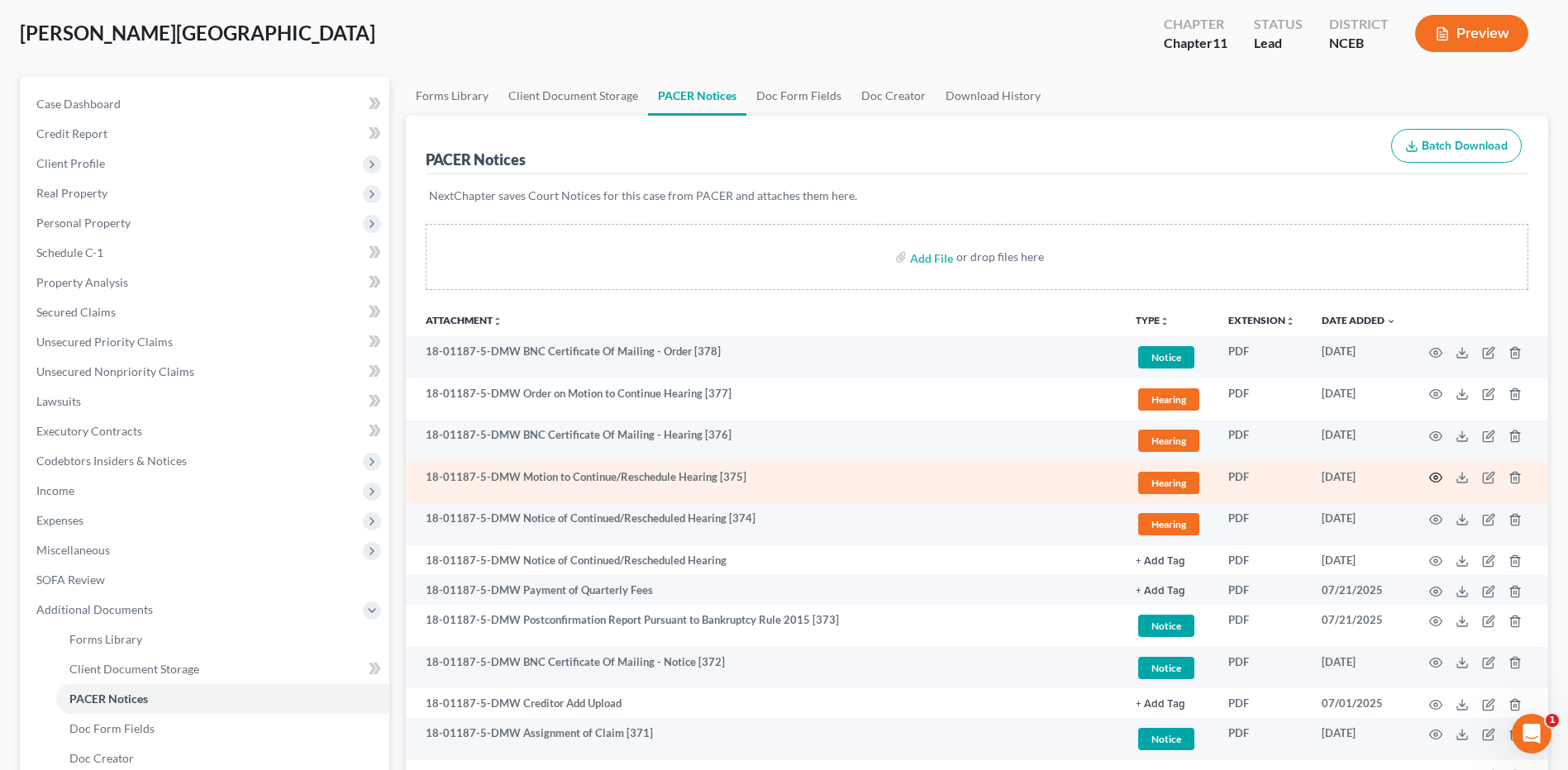
click at [1435, 473] on icon "button" at bounding box center [1436, 478] width 13 height 13
